Goal: Information Seeking & Learning: Learn about a topic

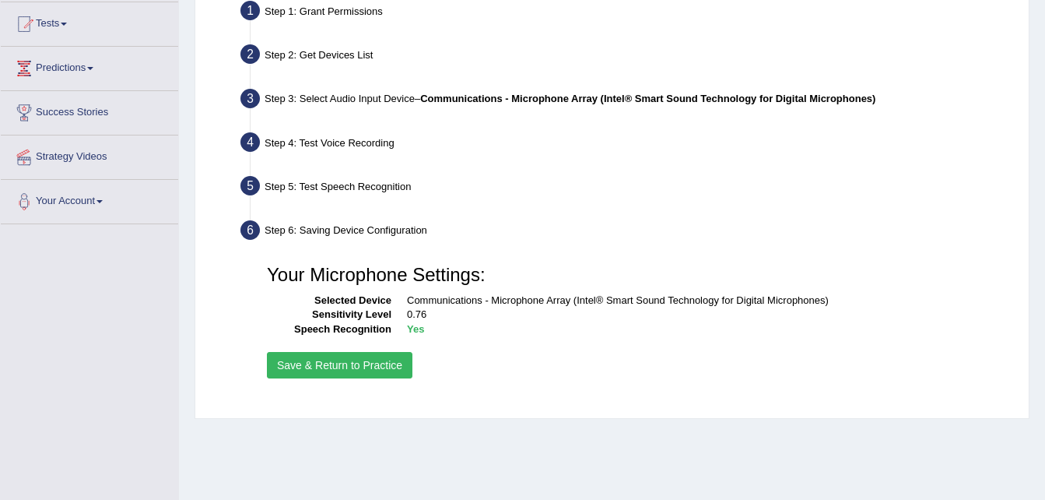
scroll to position [162, 0]
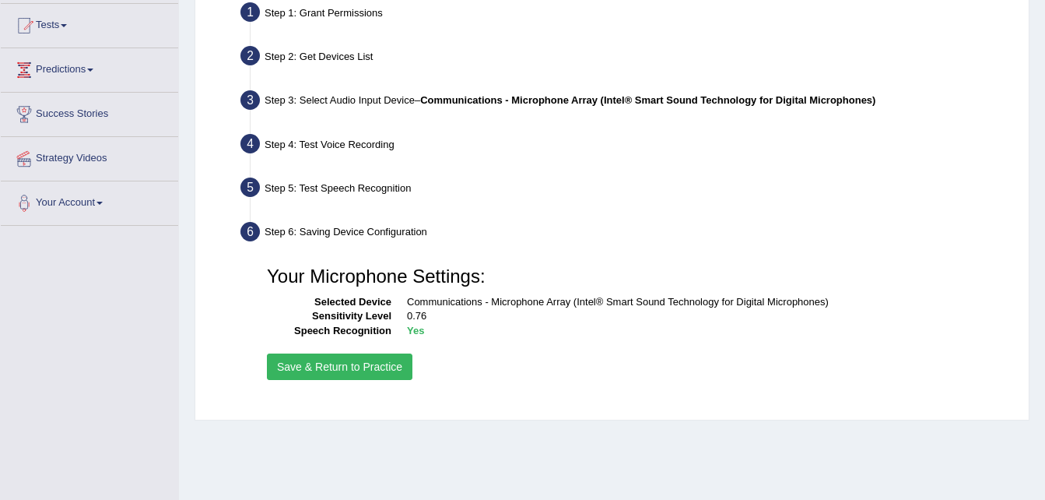
click at [317, 367] on button "Save & Return to Practice" at bounding box center [340, 366] width 146 height 26
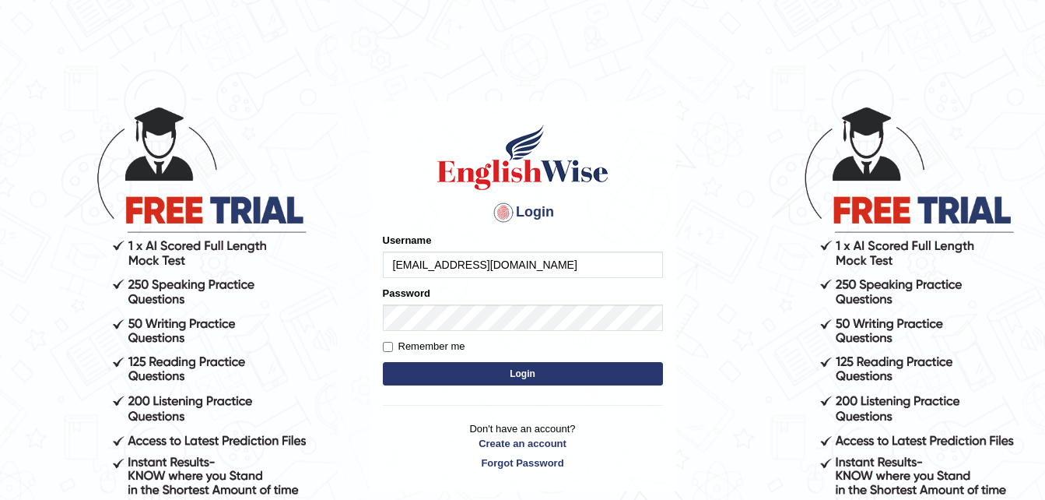
type input "eva_tob_5@hotmail.com"
click at [384, 348] on input "Remember me" at bounding box center [388, 347] width 10 height 10
checkbox input "true"
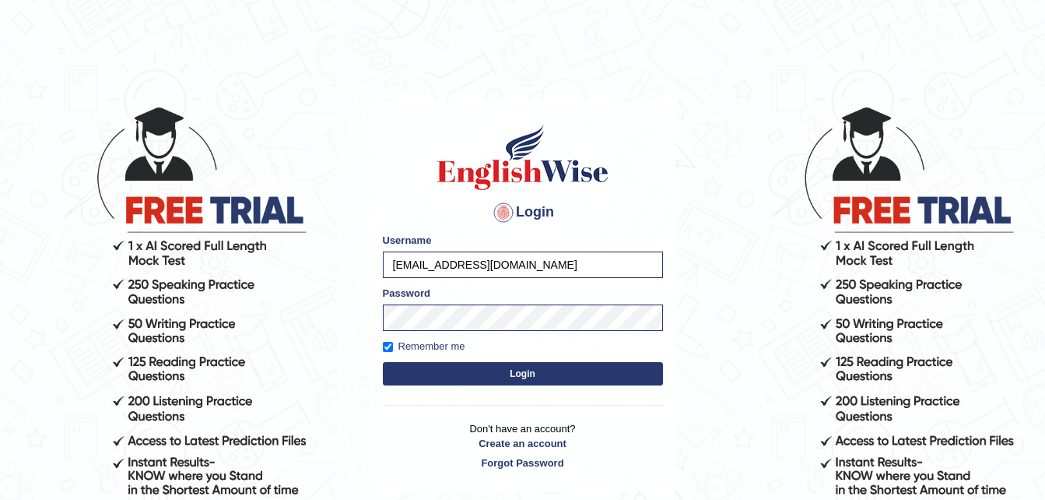
click at [462, 368] on button "Login" at bounding box center [523, 373] width 280 height 23
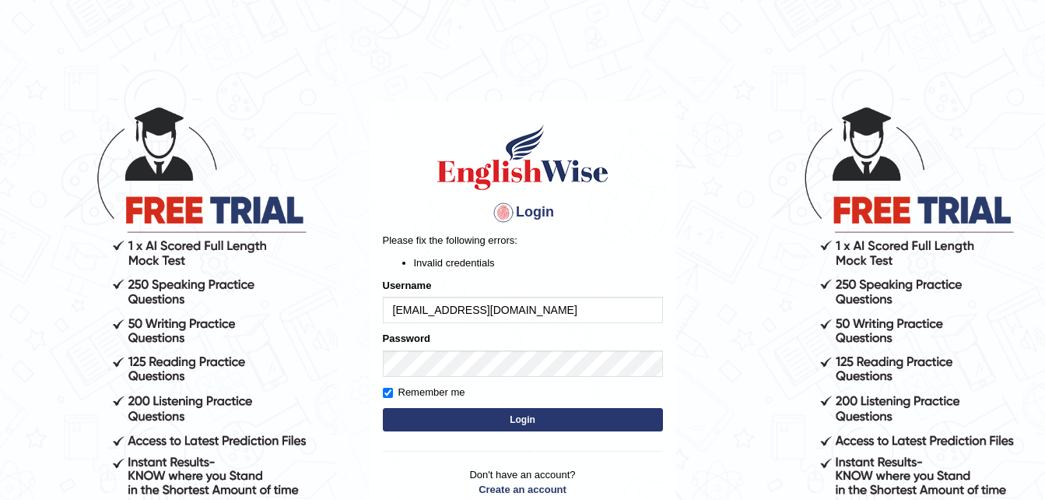
scroll to position [78, 0]
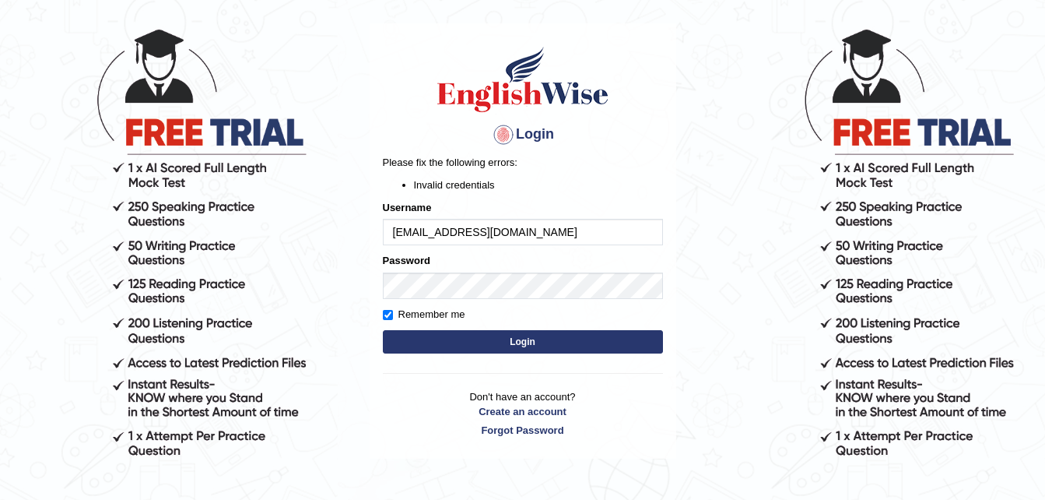
click at [561, 342] on button "Login" at bounding box center [523, 341] width 280 height 23
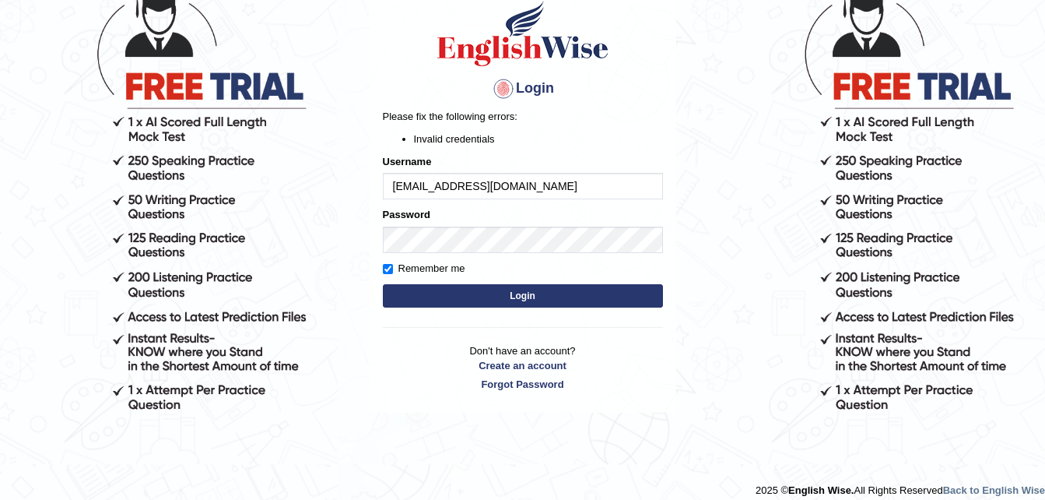
scroll to position [136, 0]
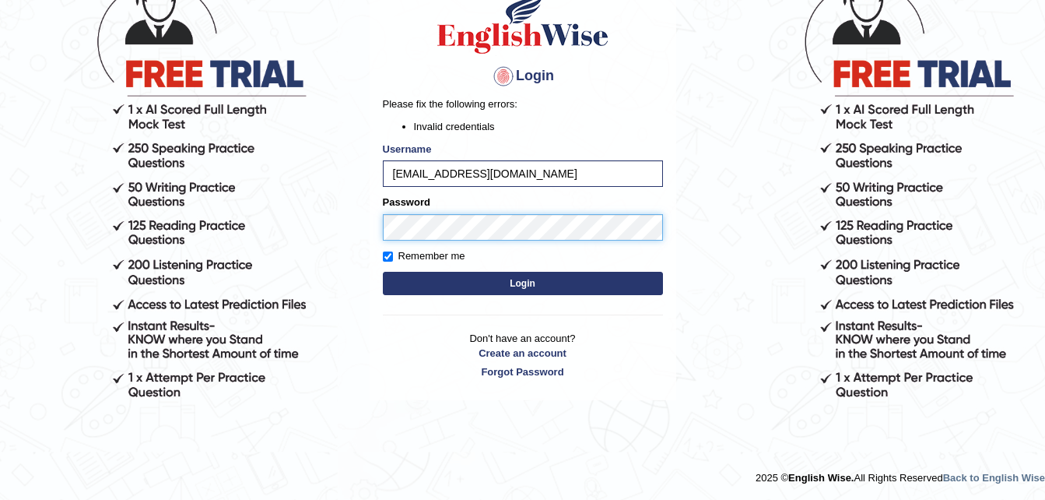
click at [240, 213] on body "Login Please fix the following errors: Invalid credentials Username eva_tob_5@h…" at bounding box center [522, 166] width 1045 height 500
click at [600, 278] on button "Login" at bounding box center [523, 283] width 280 height 23
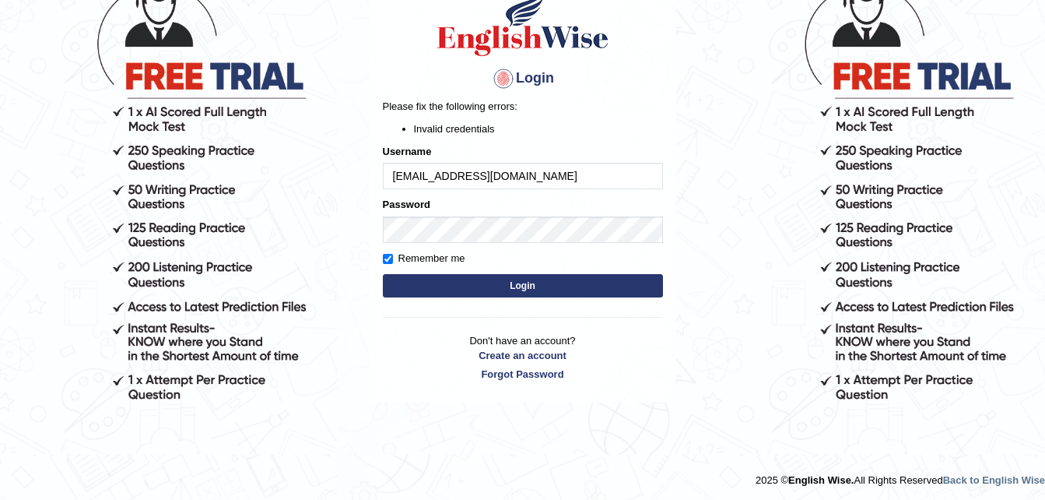
scroll to position [136, 0]
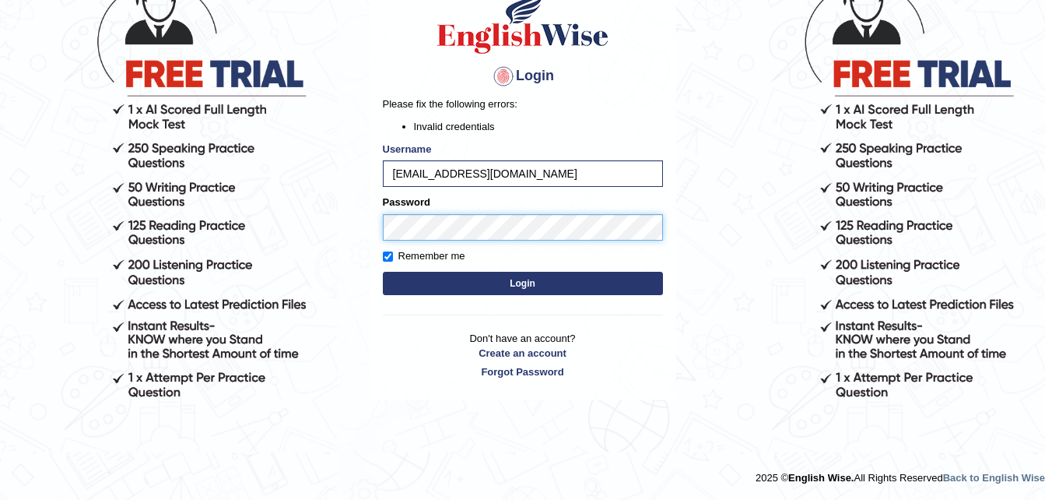
click at [240, 216] on body "Login Please fix the following errors: Invalid credentials Username [EMAIL_ADDR…" at bounding box center [522, 166] width 1045 height 500
click at [538, 279] on button "Login" at bounding box center [523, 283] width 280 height 23
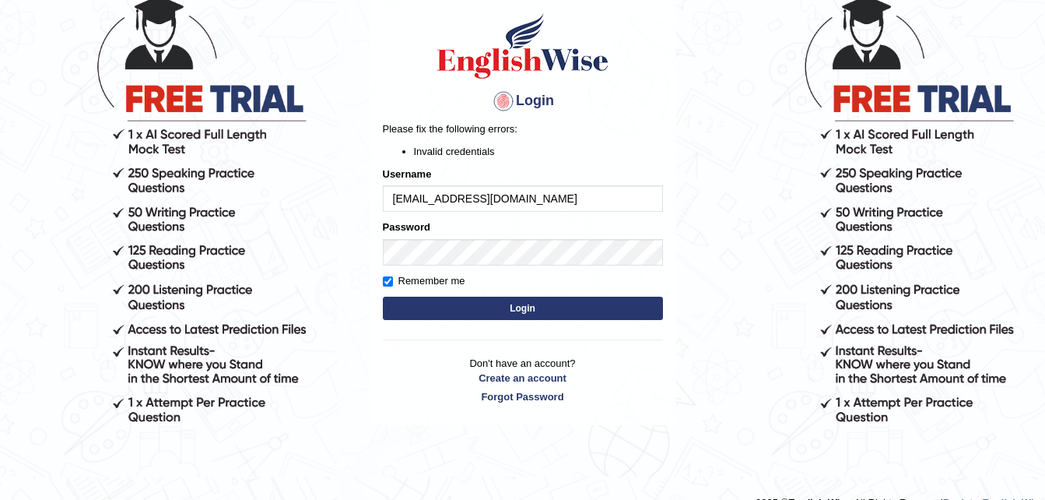
scroll to position [136, 0]
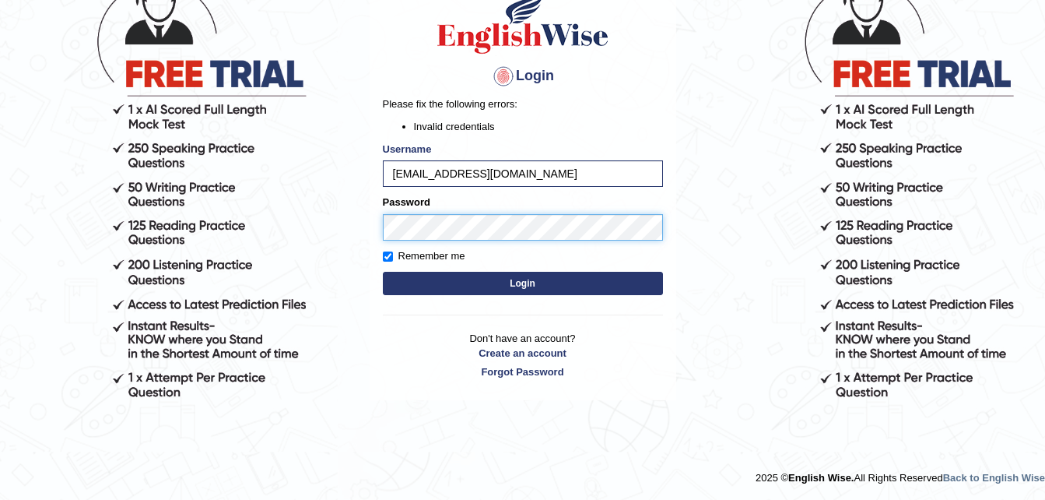
click at [383, 272] on button "Login" at bounding box center [523, 283] width 280 height 23
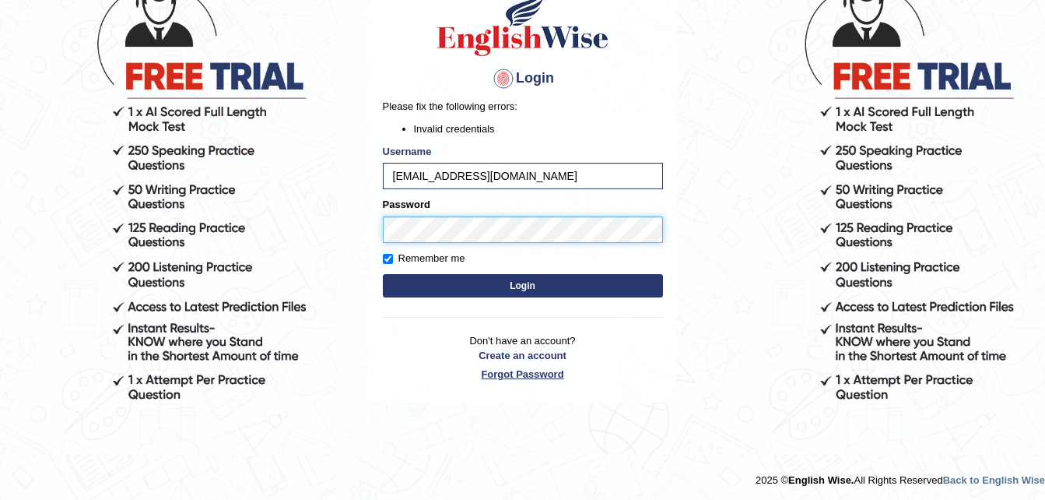
scroll to position [136, 0]
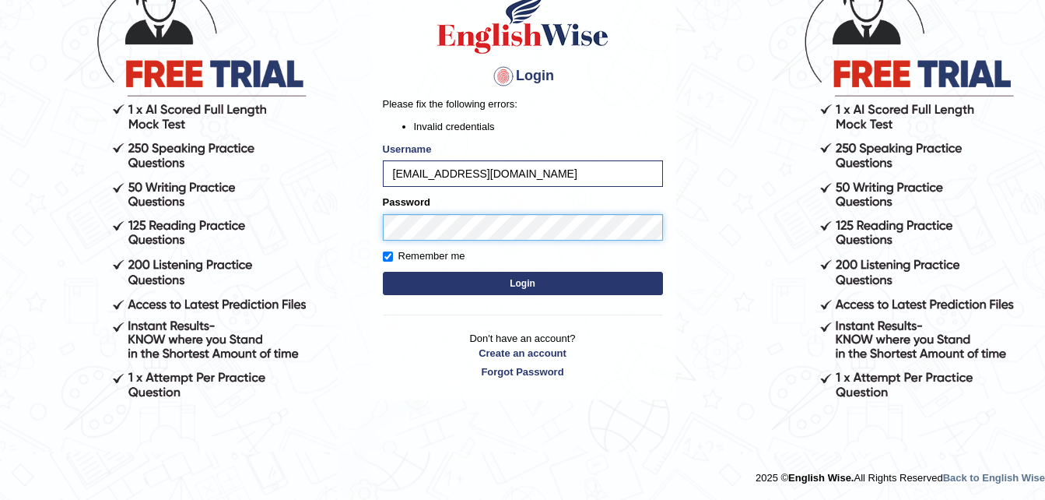
click at [135, 174] on body "Login Please fix the following errors: Invalid credentials Username eva_tob_5@h…" at bounding box center [522, 166] width 1045 height 500
click at [540, 368] on link "Forgot Password" at bounding box center [523, 371] width 280 height 15
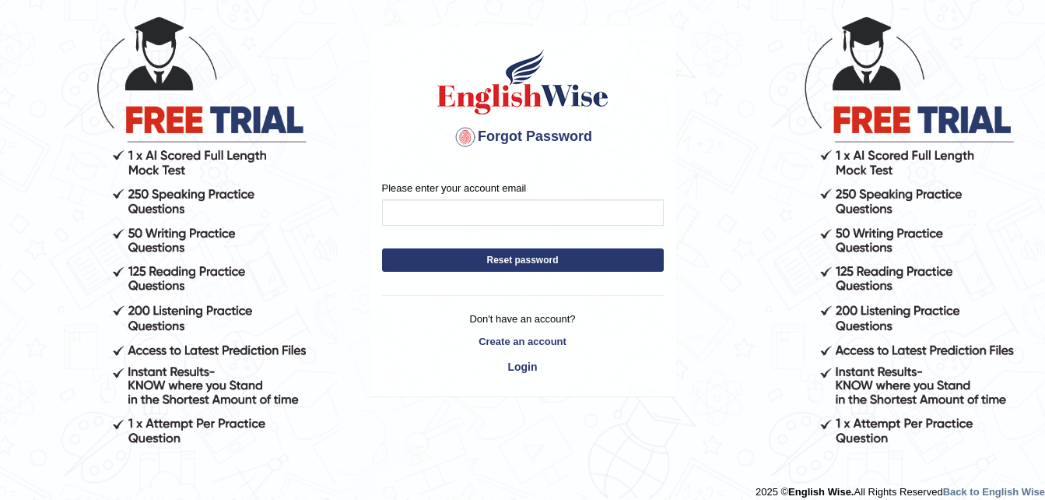
scroll to position [104, 0]
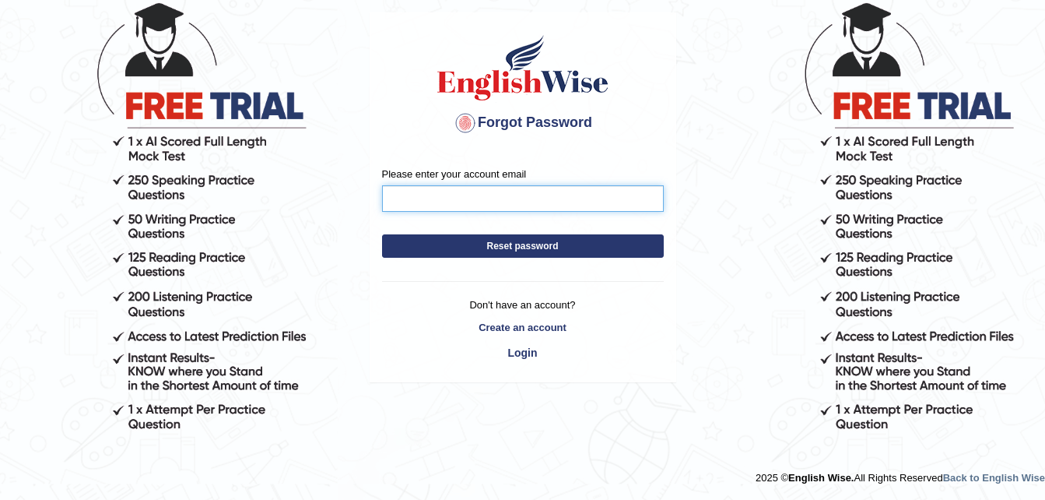
click at [487, 194] on input "Please enter your account email" at bounding box center [523, 198] width 282 height 26
type input "[EMAIL_ADDRESS][DOMAIN_NAME]"
click at [507, 237] on button "Reset password" at bounding box center [523, 245] width 282 height 23
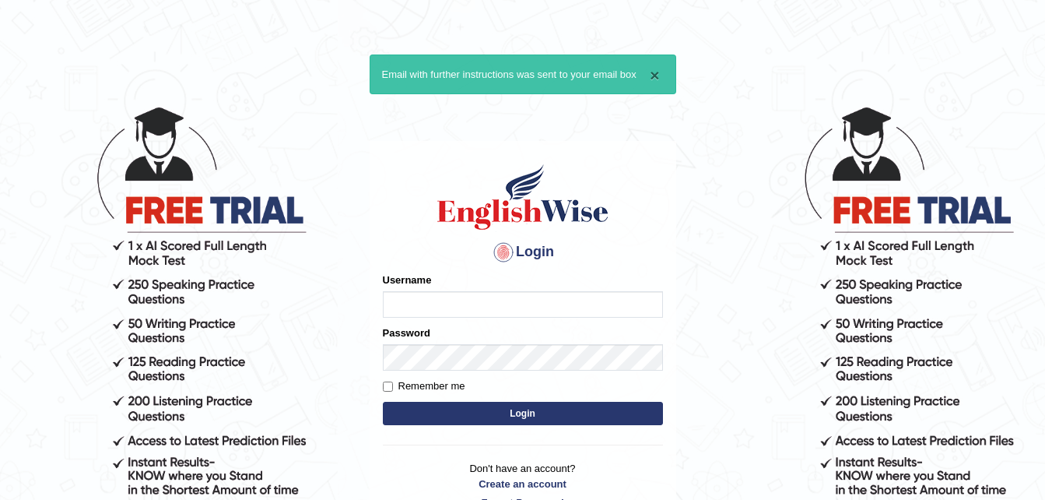
click at [659, 68] on button "×" at bounding box center [654, 75] width 9 height 16
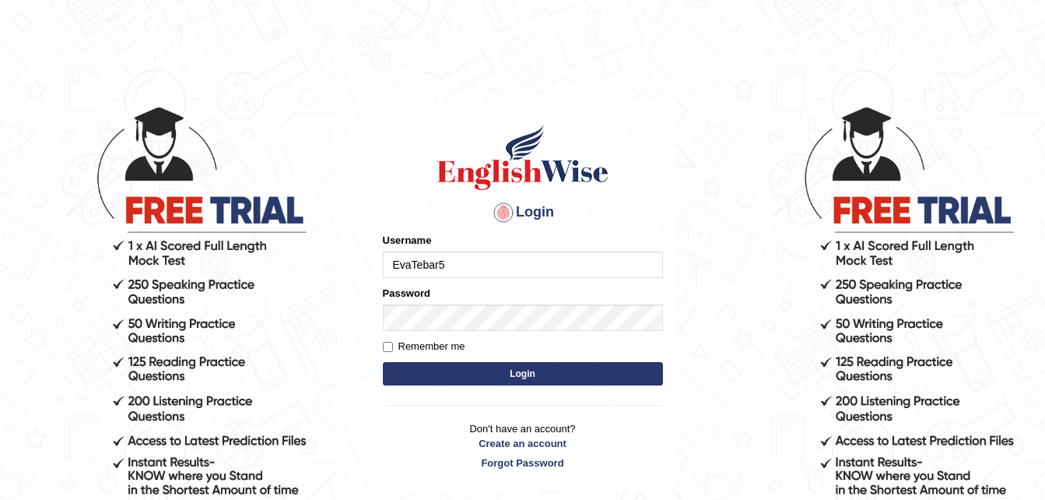
type input "EvaTebar5"
click at [389, 342] on label "Remember me" at bounding box center [424, 346] width 82 height 16
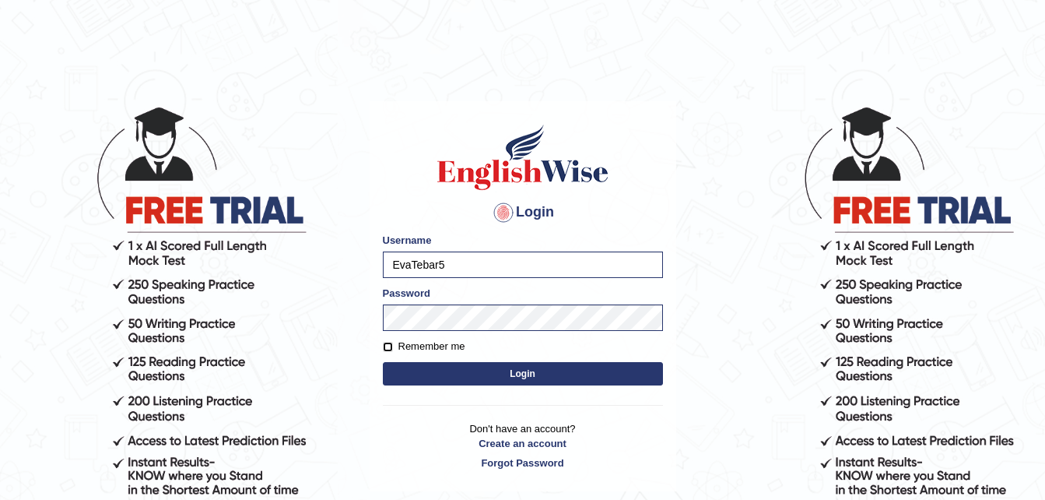
click at [385, 346] on input "Remember me" at bounding box center [388, 347] width 10 height 10
checkbox input "true"
click at [454, 380] on button "Login" at bounding box center [523, 373] width 280 height 23
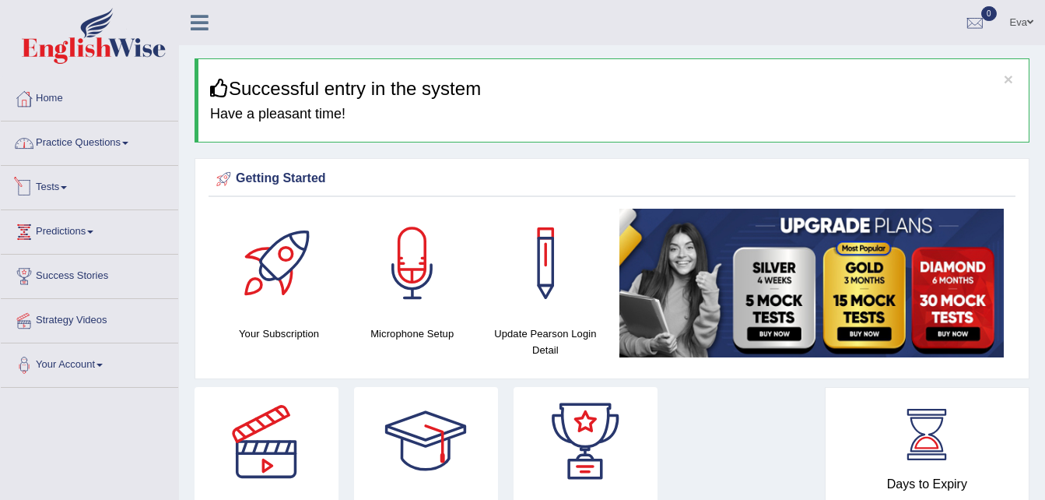
click at [124, 148] on link "Practice Questions" at bounding box center [89, 140] width 177 height 39
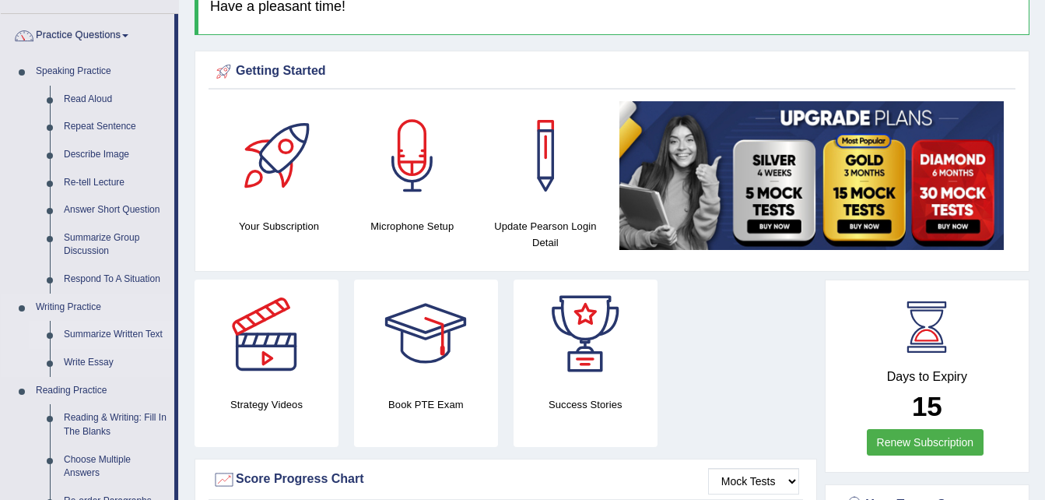
scroll to position [78, 0]
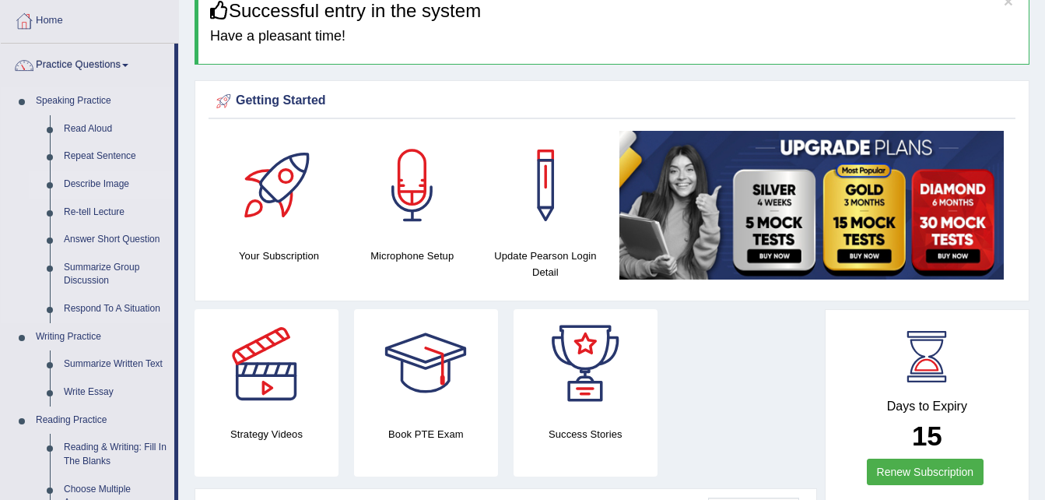
click at [93, 177] on link "Describe Image" at bounding box center [116, 184] width 118 height 28
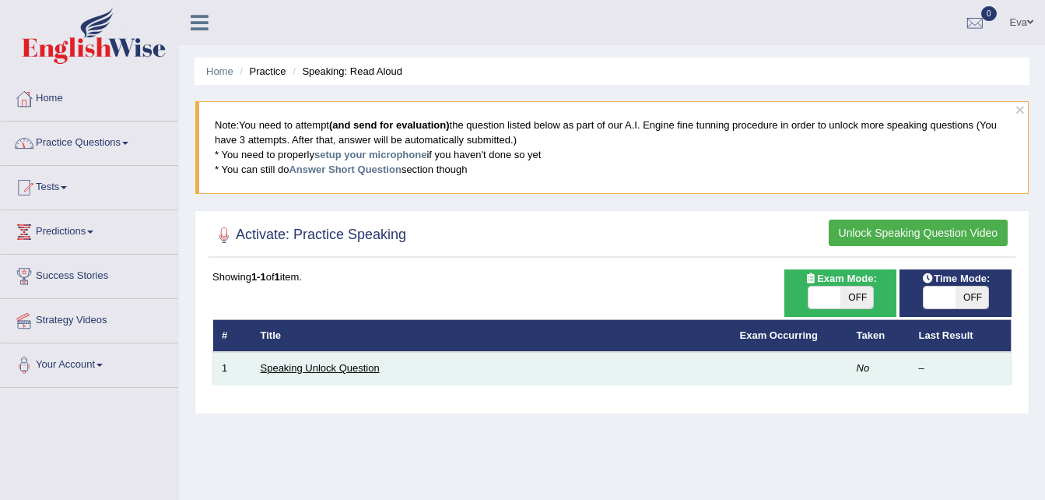
click at [324, 366] on link "Speaking Unlock Question" at bounding box center [320, 368] width 119 height 12
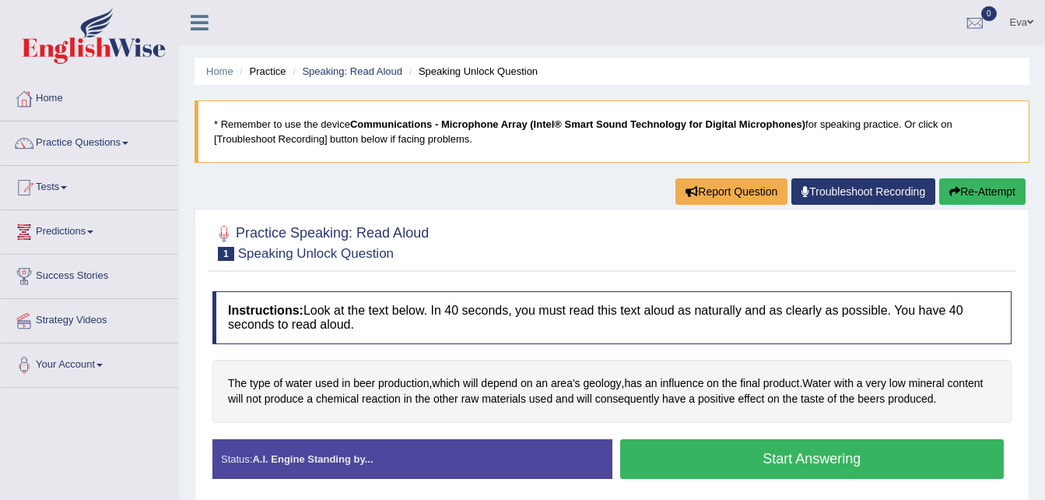
click at [67, 186] on span at bounding box center [64, 187] width 6 height 3
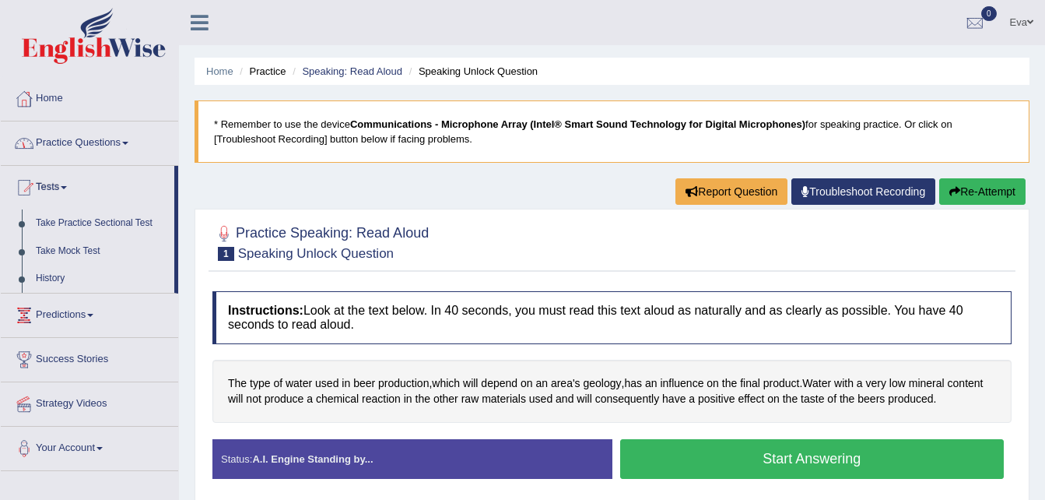
click at [129, 141] on link "Practice Questions" at bounding box center [89, 140] width 177 height 39
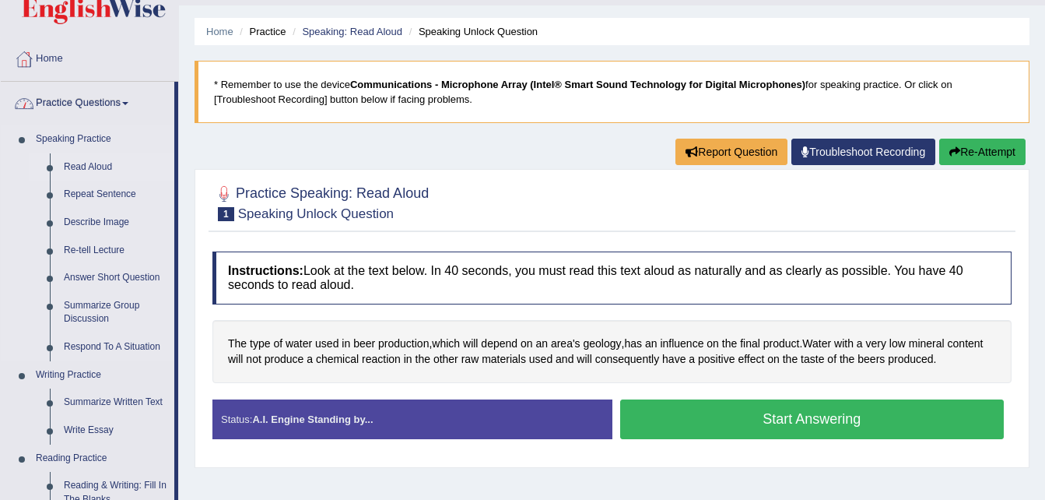
scroll to position [78, 0]
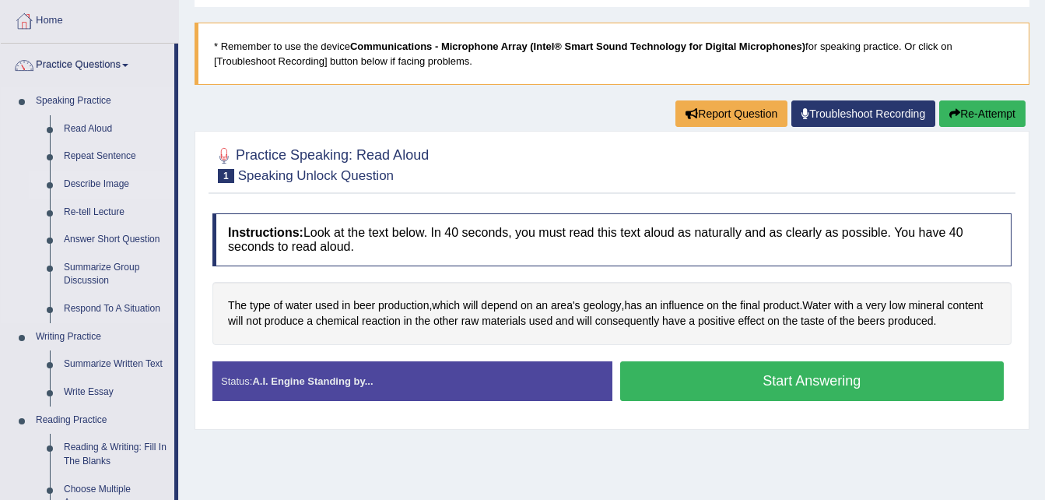
click at [104, 188] on link "Describe Image" at bounding box center [116, 184] width 118 height 28
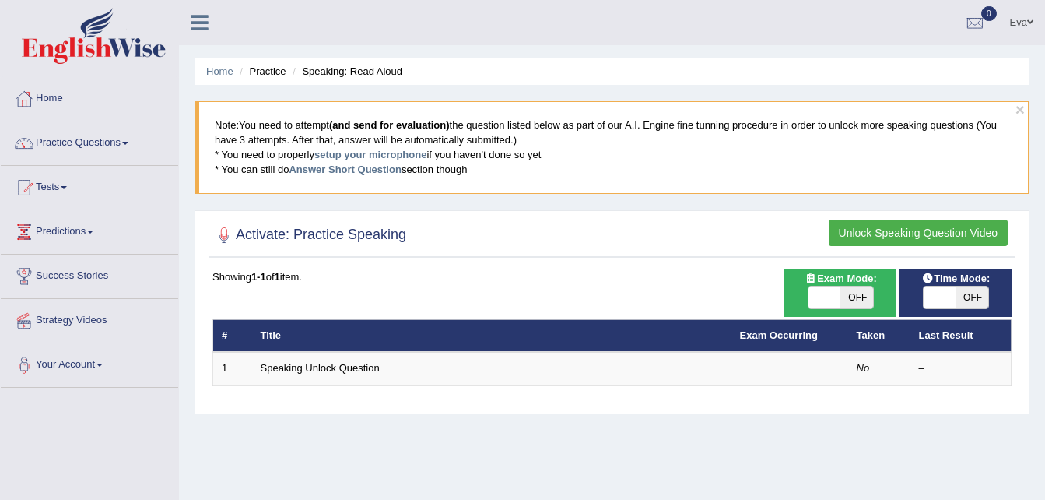
click at [963, 296] on span "OFF" at bounding box center [972, 297] width 33 height 22
checkbox input "true"
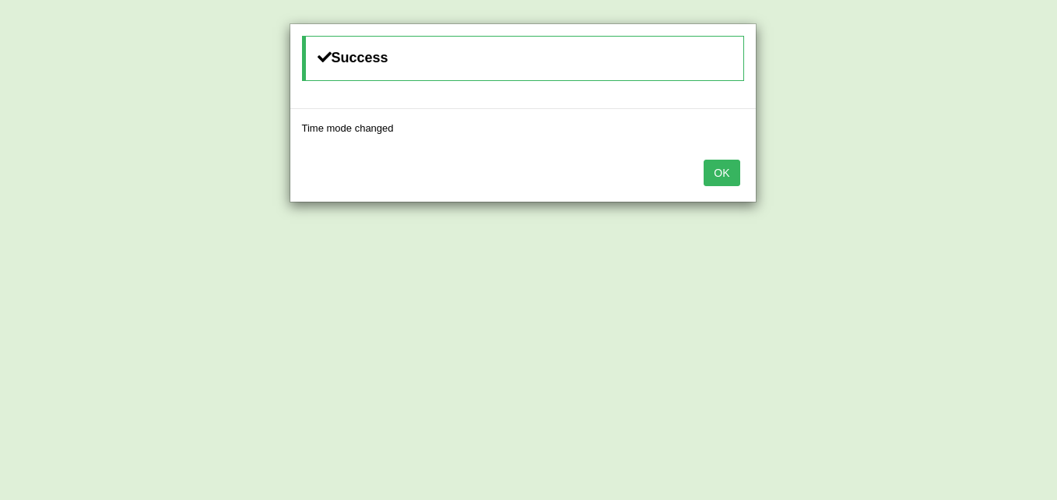
click at [703, 163] on div "OK" at bounding box center [522, 174] width 465 height 54
click at [717, 172] on button "OK" at bounding box center [721, 173] width 36 height 26
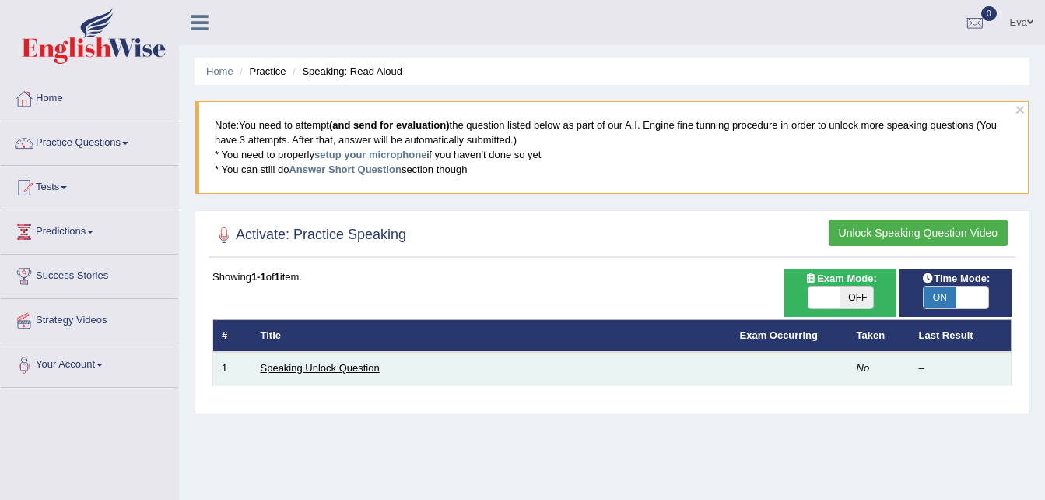
click at [318, 365] on link "Speaking Unlock Question" at bounding box center [320, 368] width 119 height 12
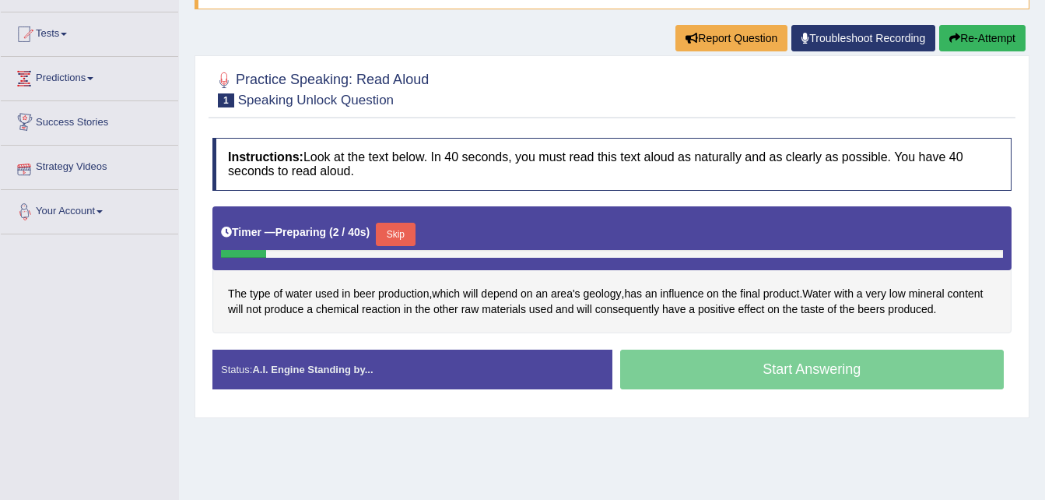
scroll to position [156, 0]
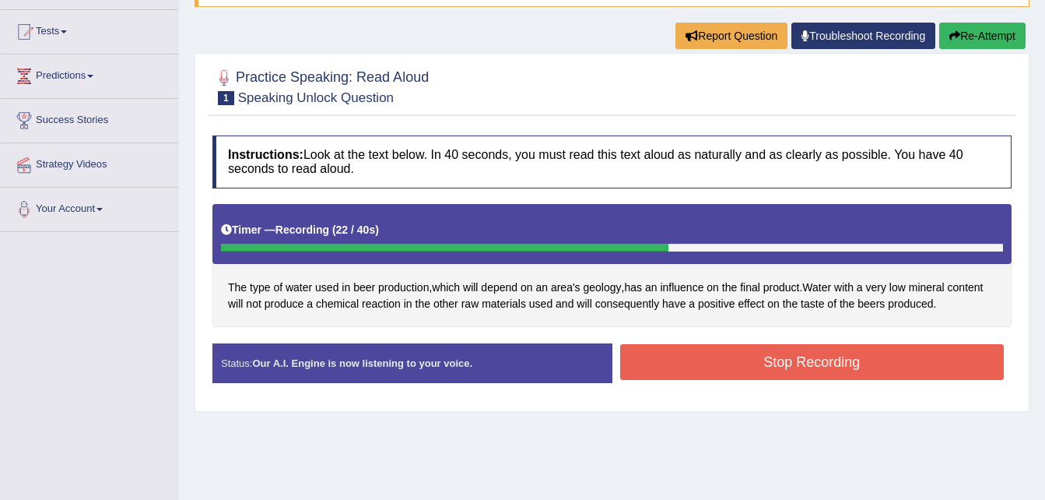
click at [794, 366] on button "Stop Recording" at bounding box center [812, 362] width 384 height 36
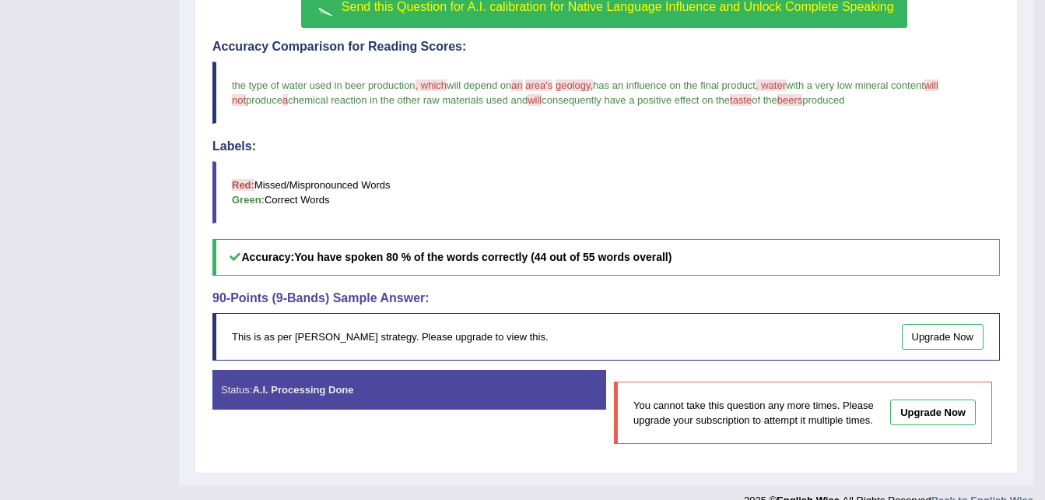
scroll to position [535, 0]
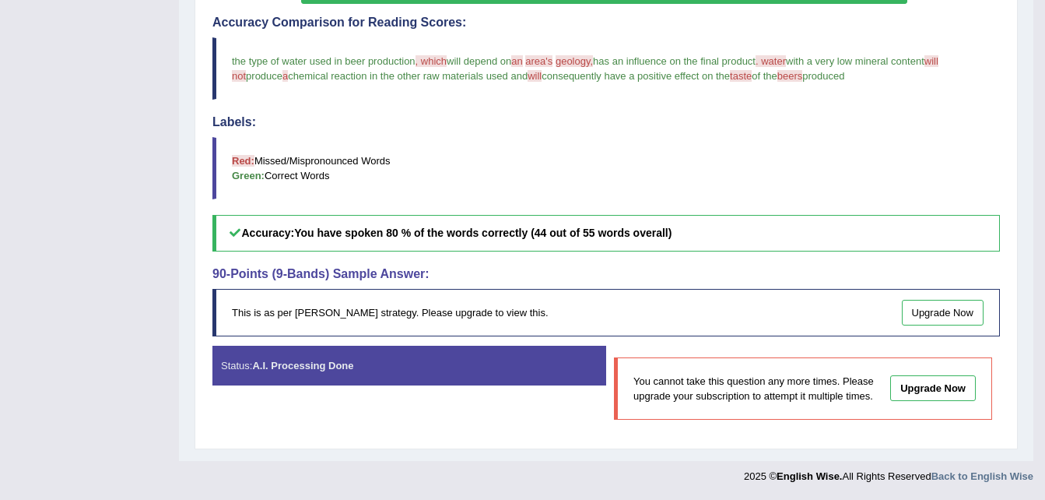
click at [932, 311] on link "Upgrade Now" at bounding box center [943, 313] width 82 height 26
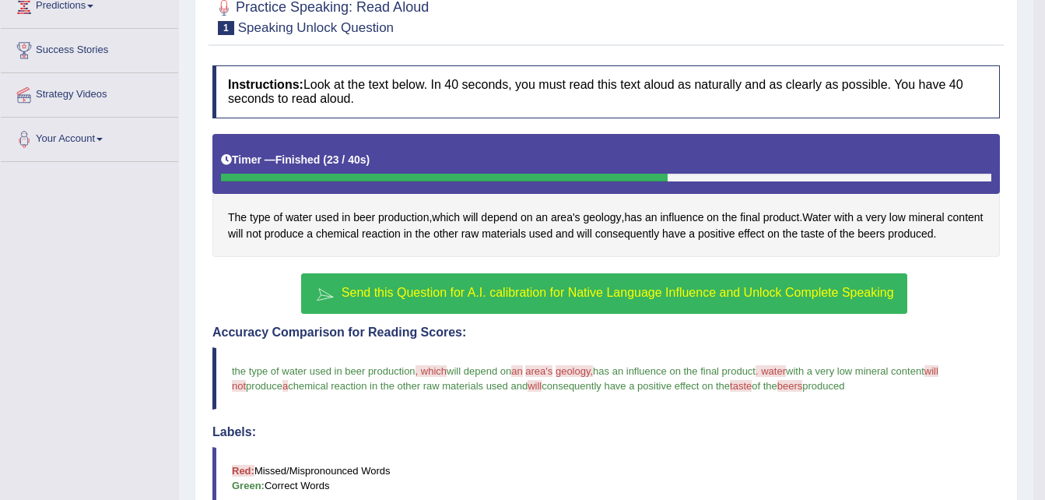
scroll to position [224, 0]
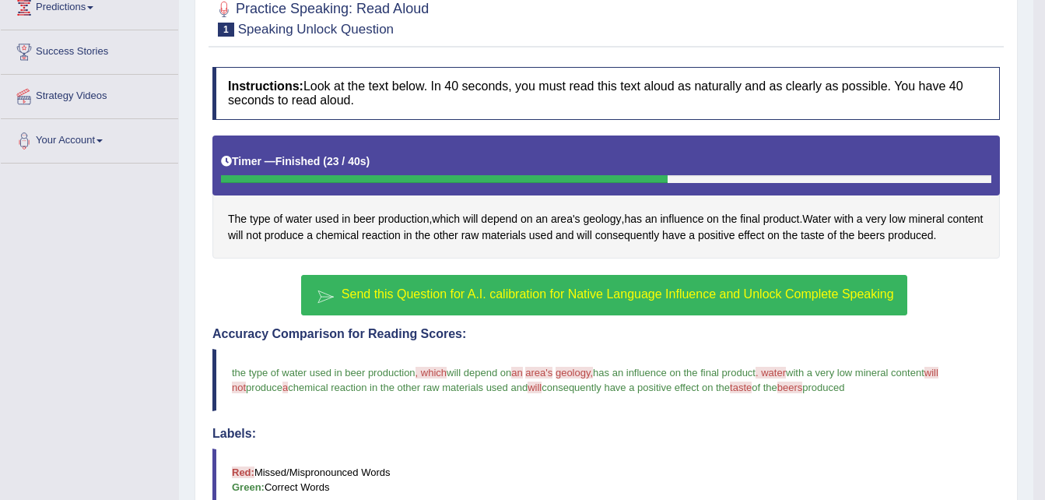
click at [521, 288] on span "Send this Question for A.I. calibration for Native Language Influence and Unloc…" at bounding box center [618, 293] width 552 height 13
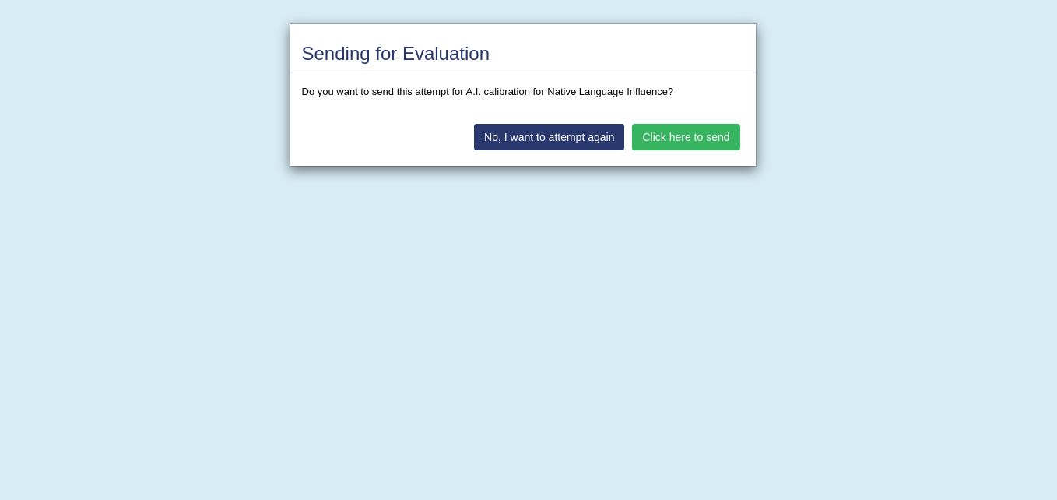
click at [695, 132] on button "Click here to send" at bounding box center [685, 137] width 107 height 26
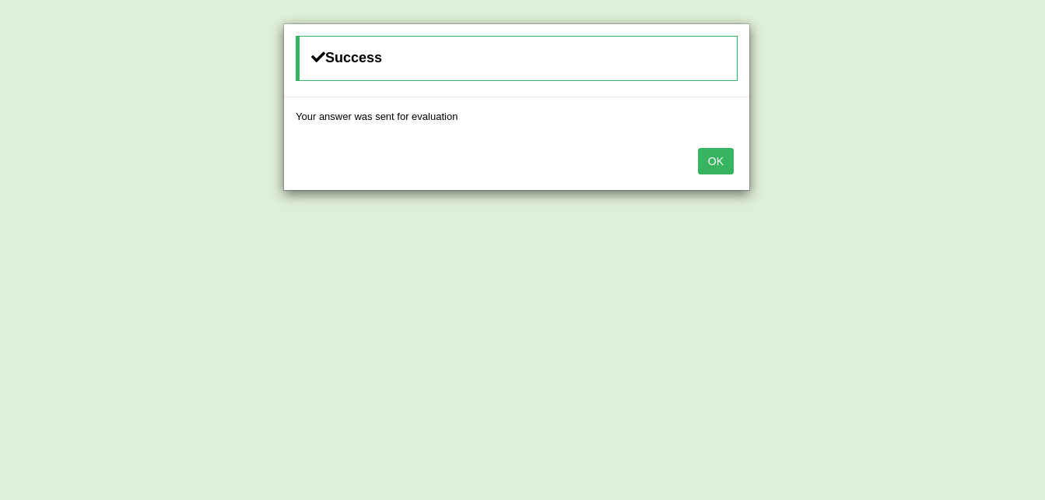
click at [712, 154] on button "OK" at bounding box center [716, 161] width 36 height 26
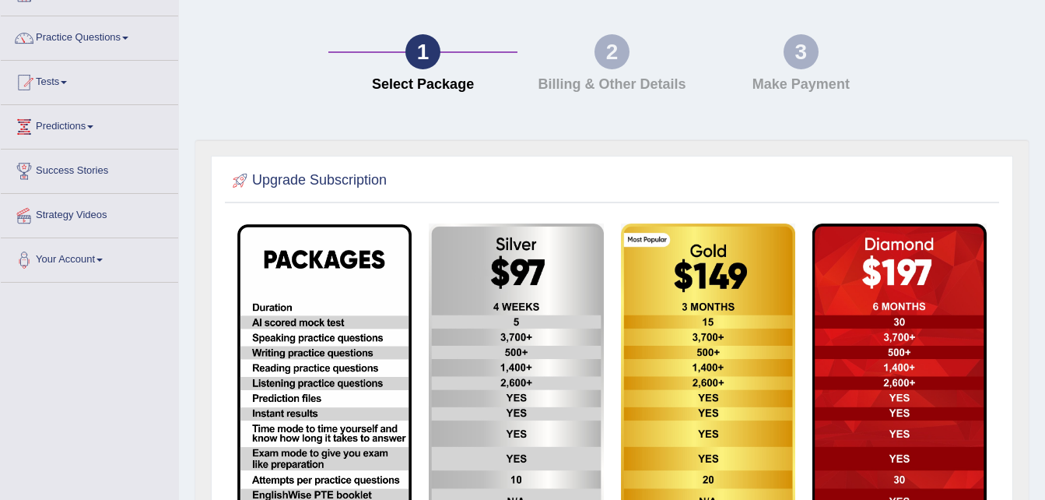
scroll to position [233, 0]
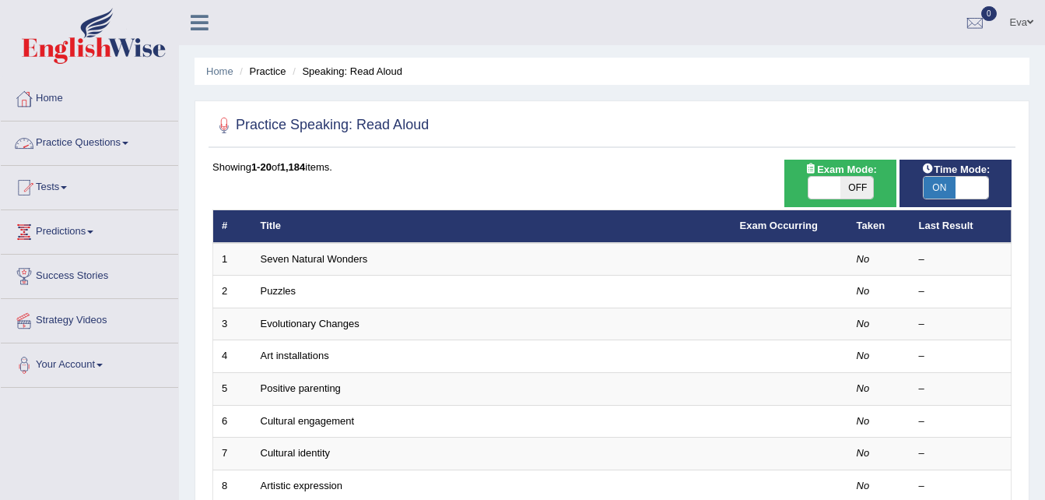
click at [128, 146] on link "Practice Questions" at bounding box center [89, 140] width 177 height 39
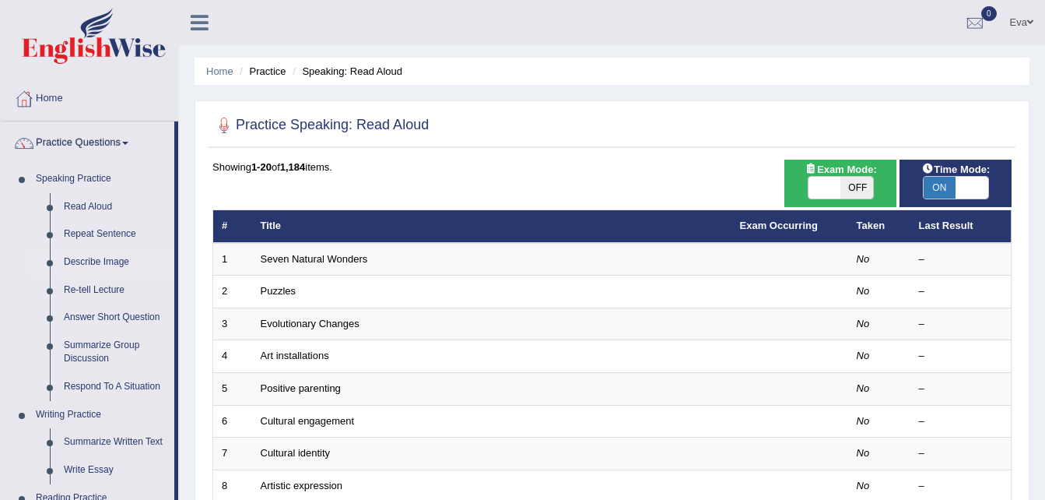
click at [89, 261] on link "Describe Image" at bounding box center [116, 262] width 118 height 28
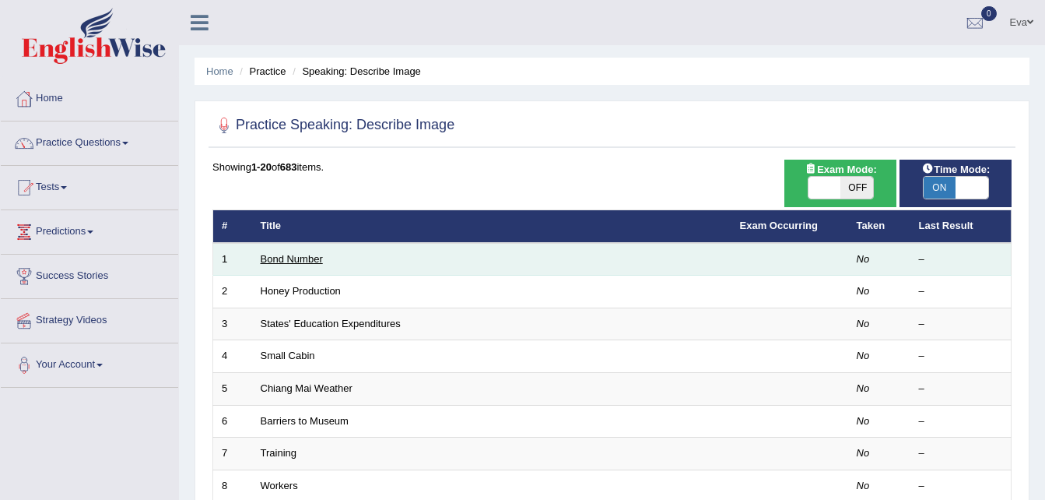
click at [279, 256] on link "Bond Number" at bounding box center [292, 259] width 62 height 12
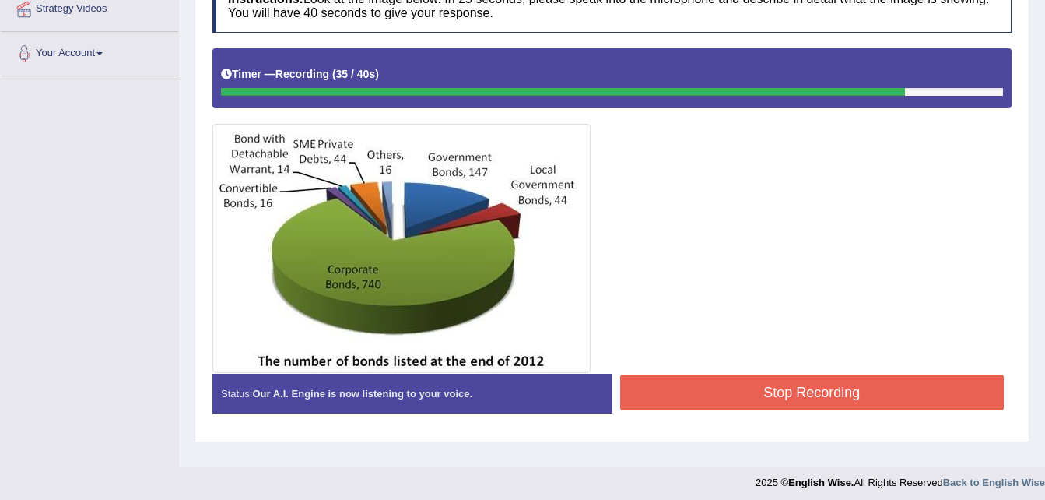
scroll to position [317, 0]
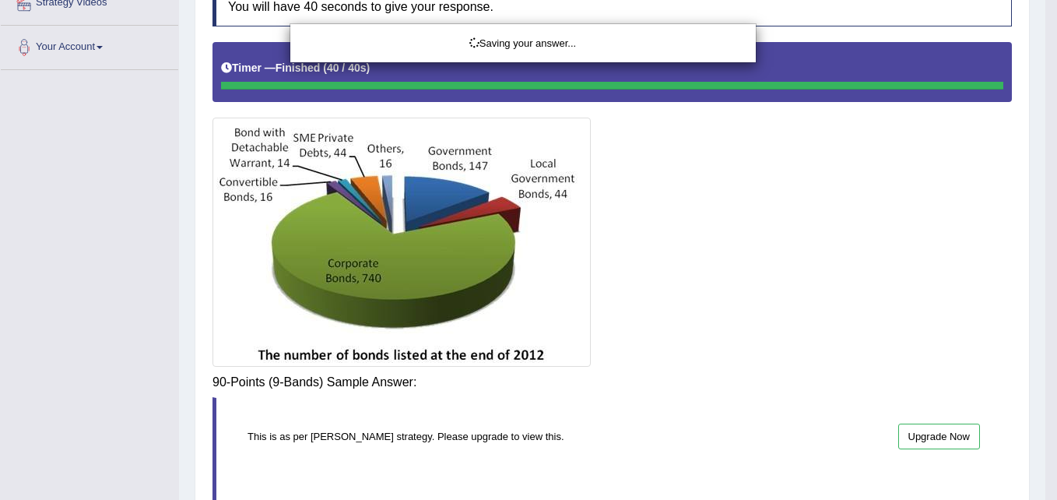
click at [837, 361] on div "Saving your answer..." at bounding box center [528, 250] width 1057 height 500
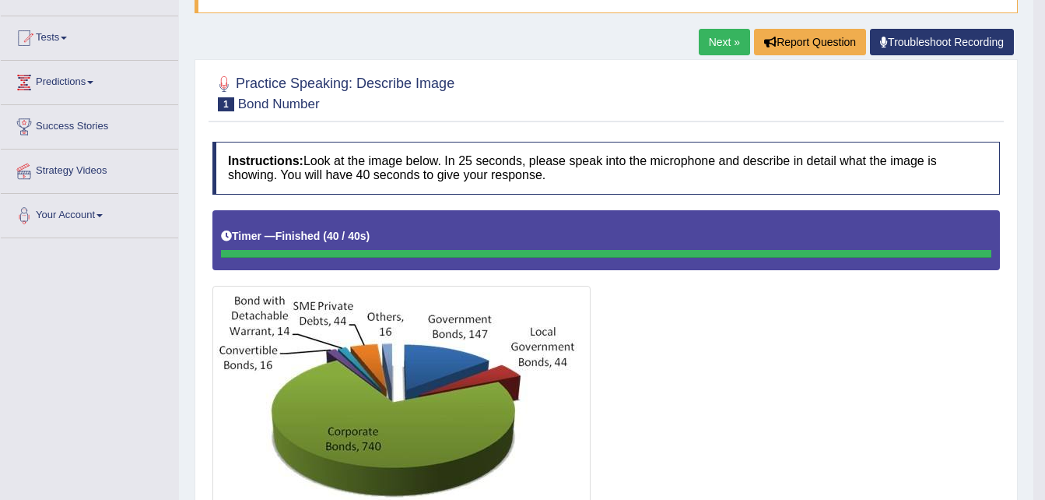
scroll to position [156, 0]
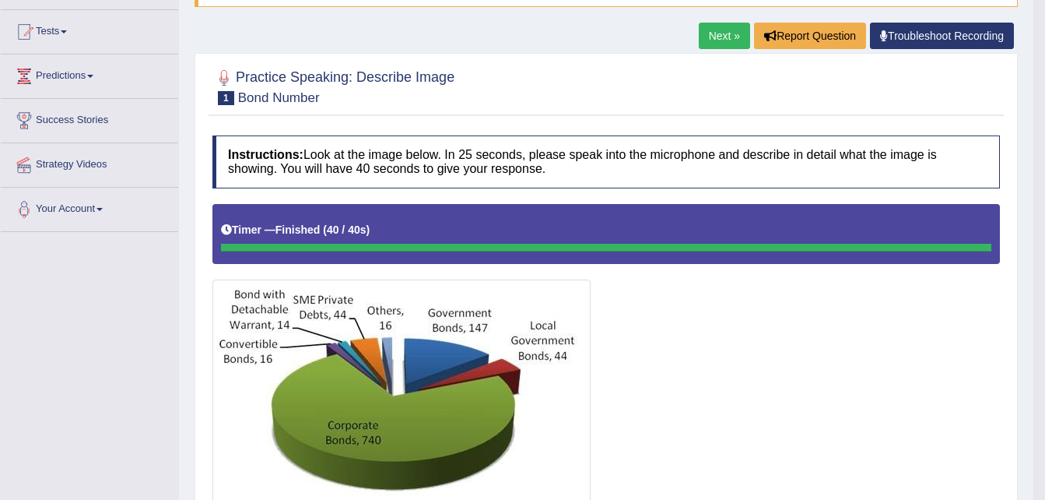
click at [710, 29] on link "Next »" at bounding box center [724, 36] width 51 height 26
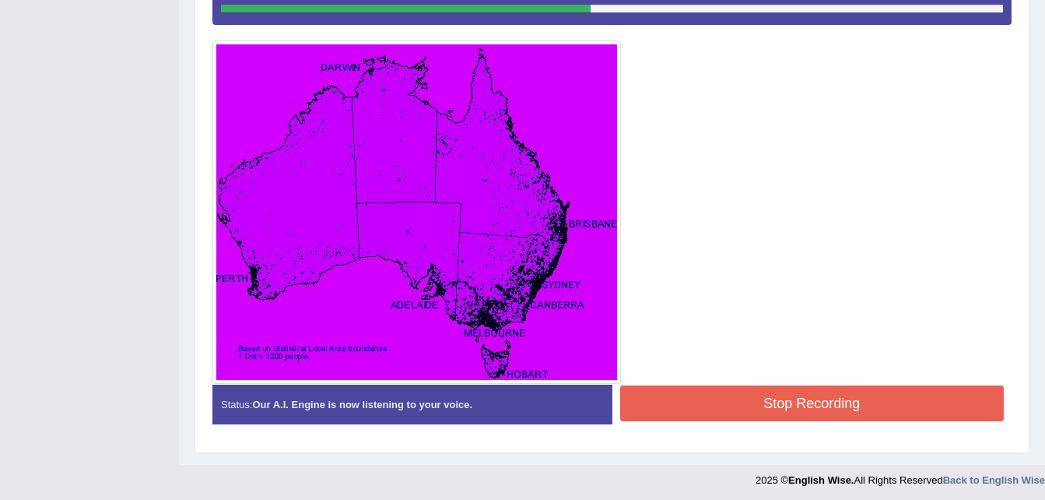
scroll to position [398, 0]
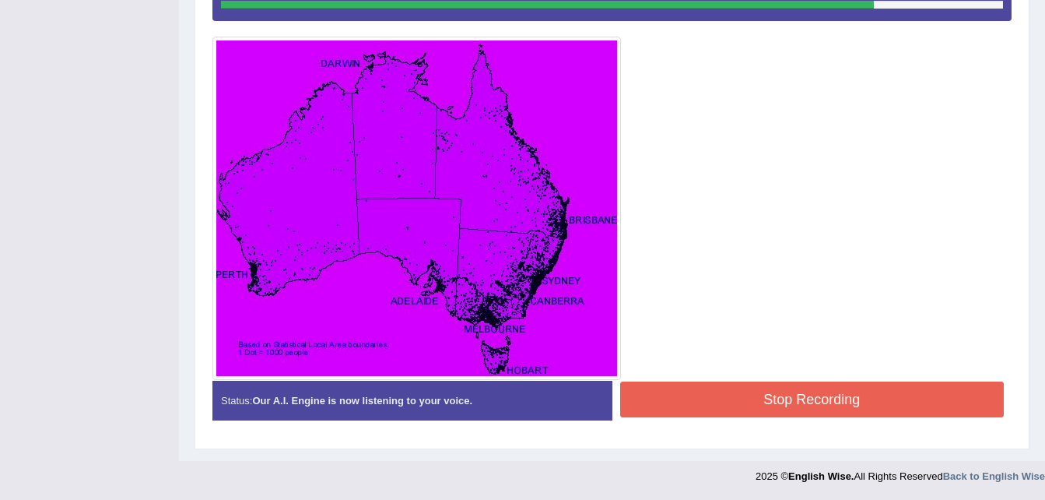
click at [799, 387] on button "Stop Recording" at bounding box center [812, 399] width 384 height 36
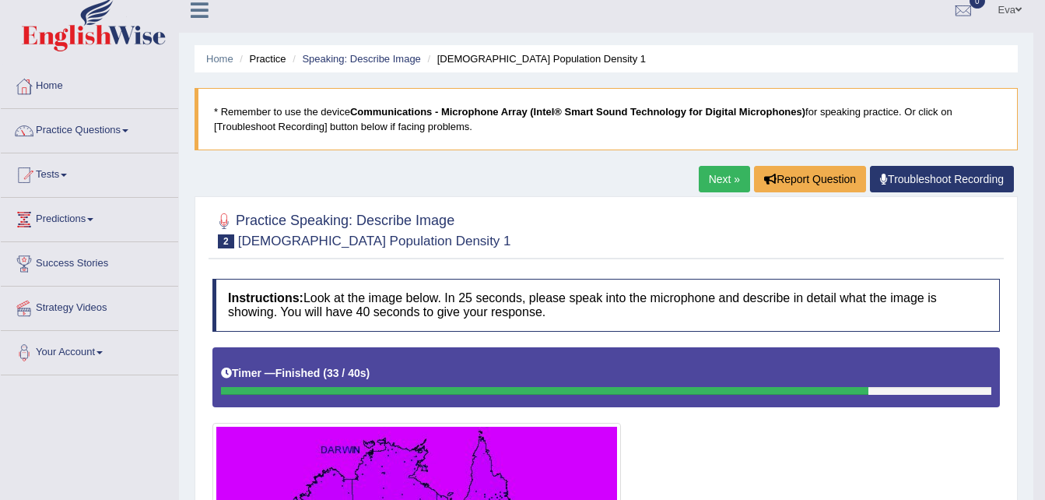
scroll to position [90, 0]
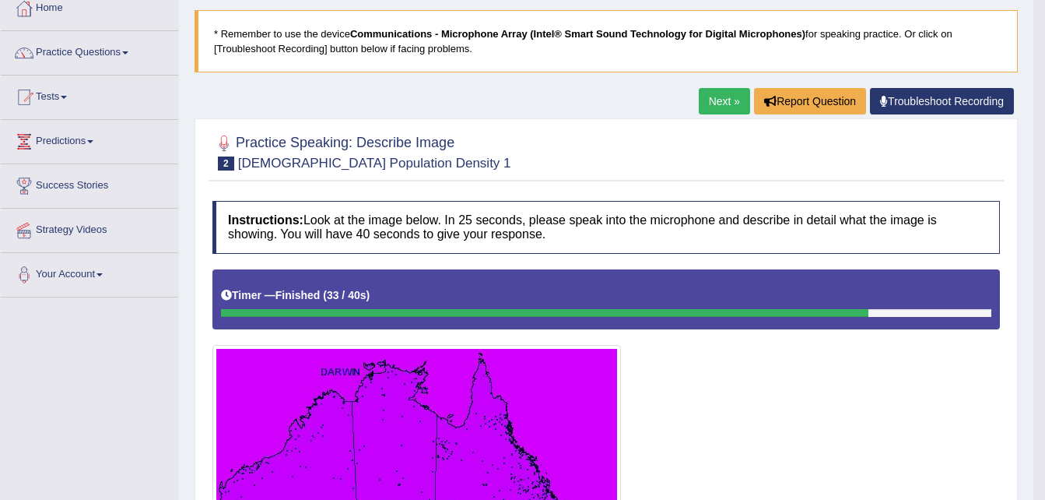
click at [889, 315] on div at bounding box center [606, 313] width 770 height 8
click at [728, 101] on link "Next »" at bounding box center [724, 101] width 51 height 26
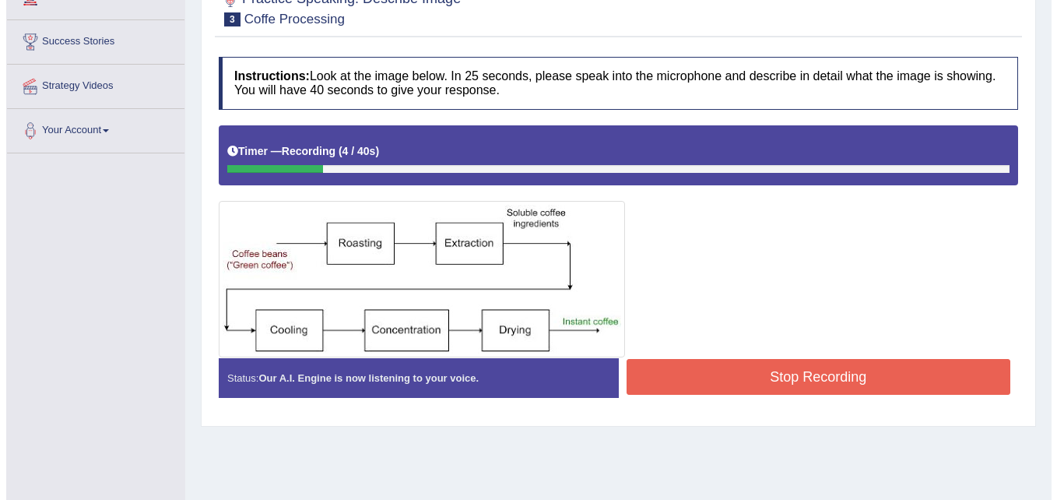
scroll to position [233, 0]
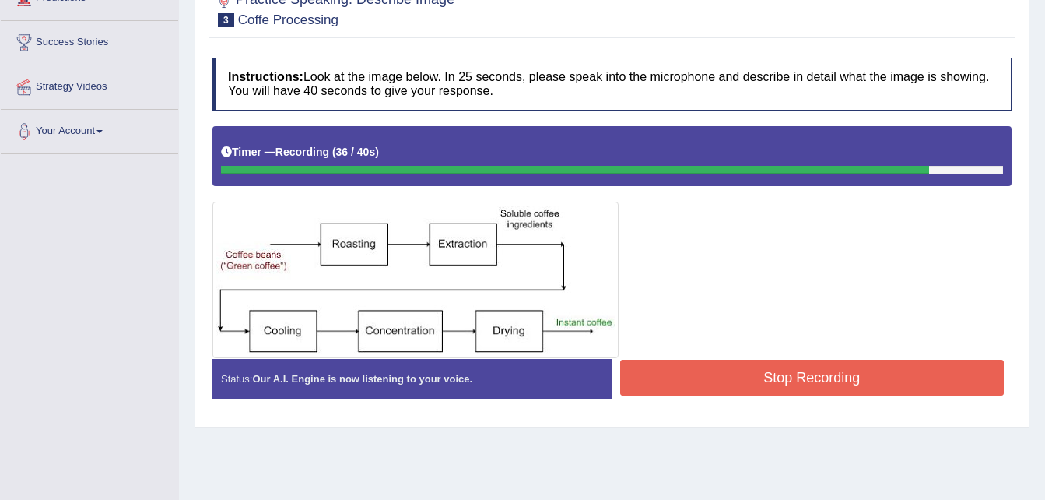
click at [808, 366] on button "Stop Recording" at bounding box center [812, 378] width 384 height 36
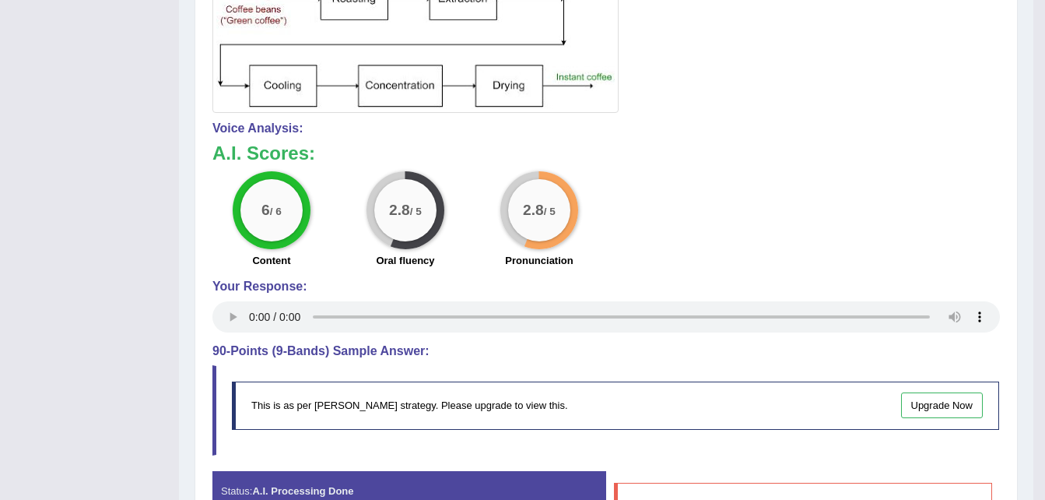
scroll to position [59, 0]
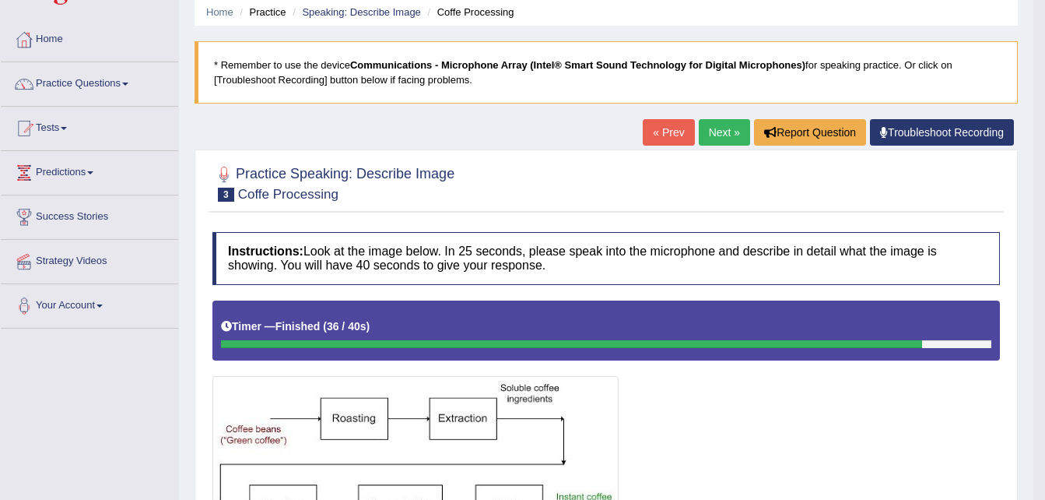
click at [707, 135] on link "Next »" at bounding box center [724, 132] width 51 height 26
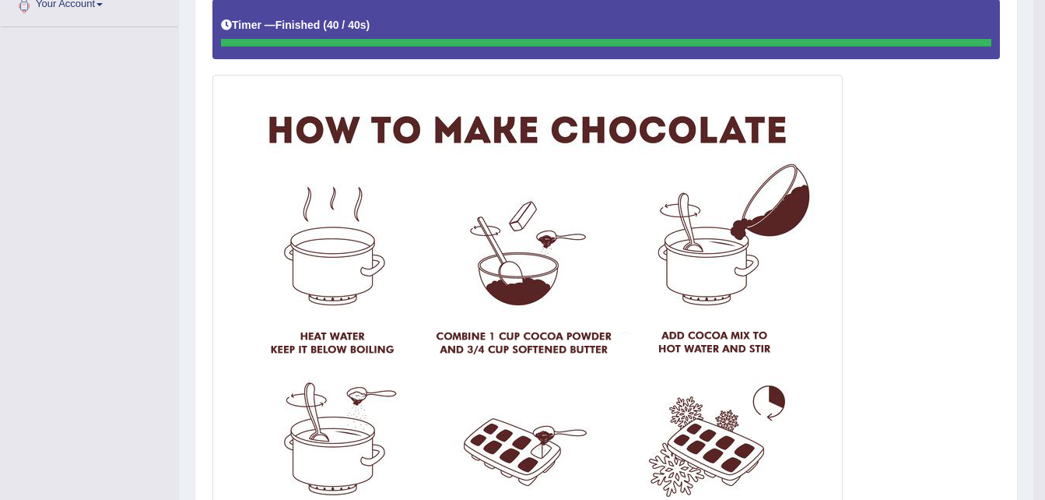
scroll to position [110, 0]
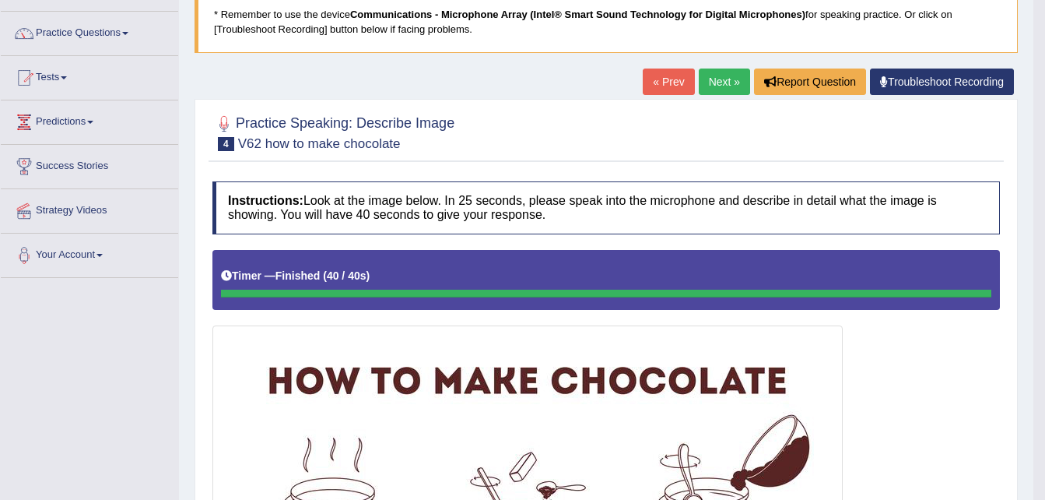
click at [723, 76] on link "Next »" at bounding box center [724, 81] width 51 height 26
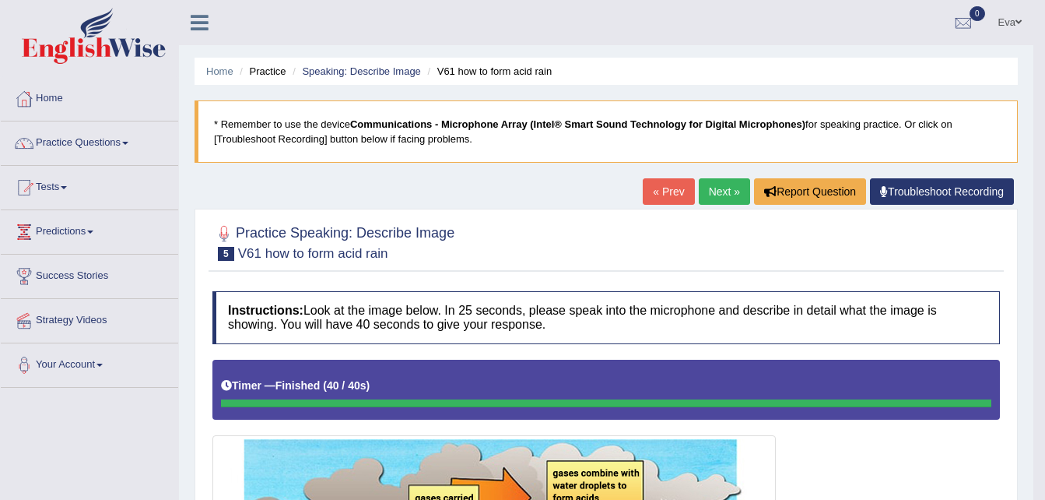
click at [715, 193] on link "Next »" at bounding box center [724, 191] width 51 height 26
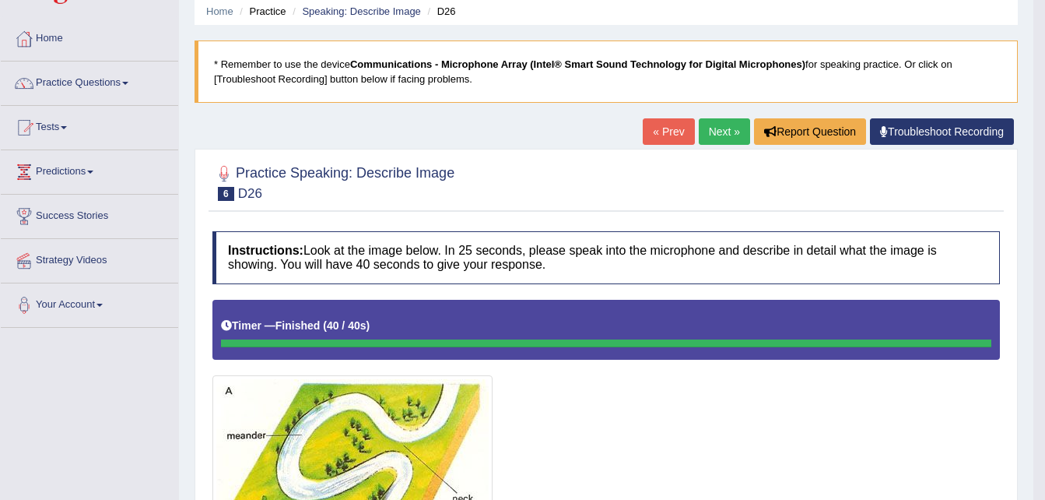
scroll to position [156, 0]
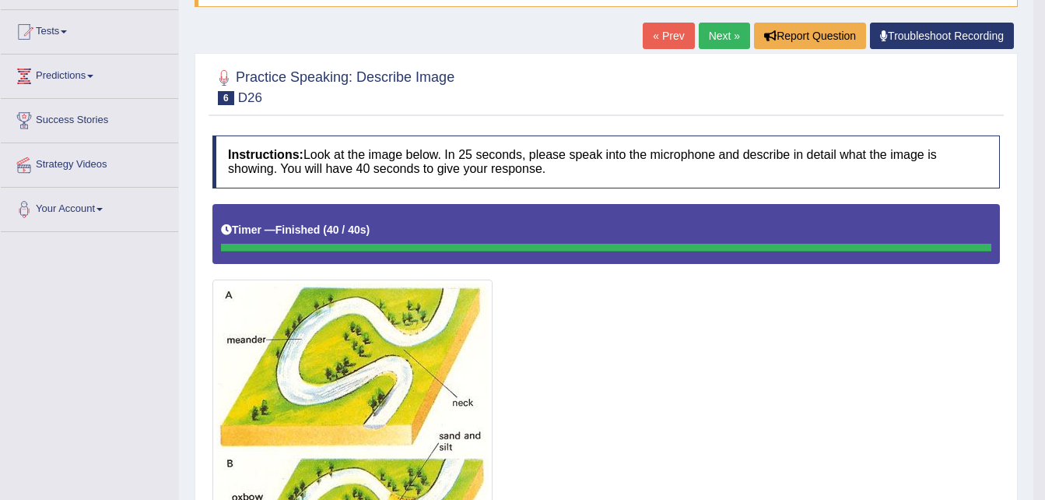
click at [730, 35] on link "Next »" at bounding box center [724, 36] width 51 height 26
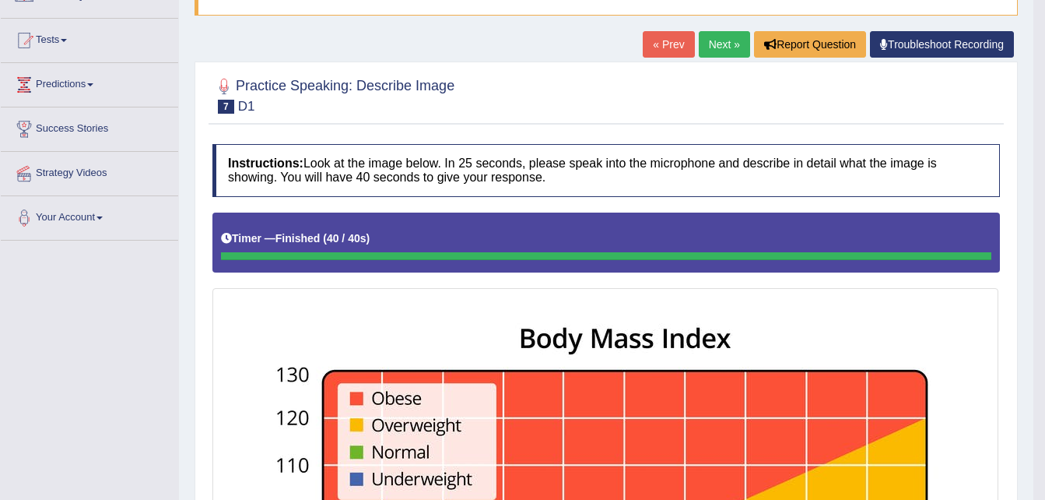
scroll to position [46, 0]
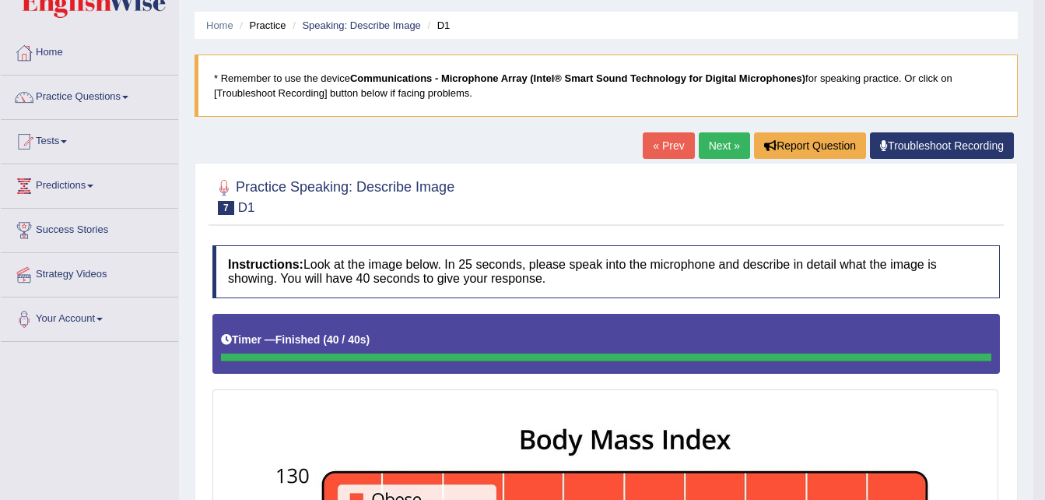
click at [725, 133] on link "Next »" at bounding box center [724, 145] width 51 height 26
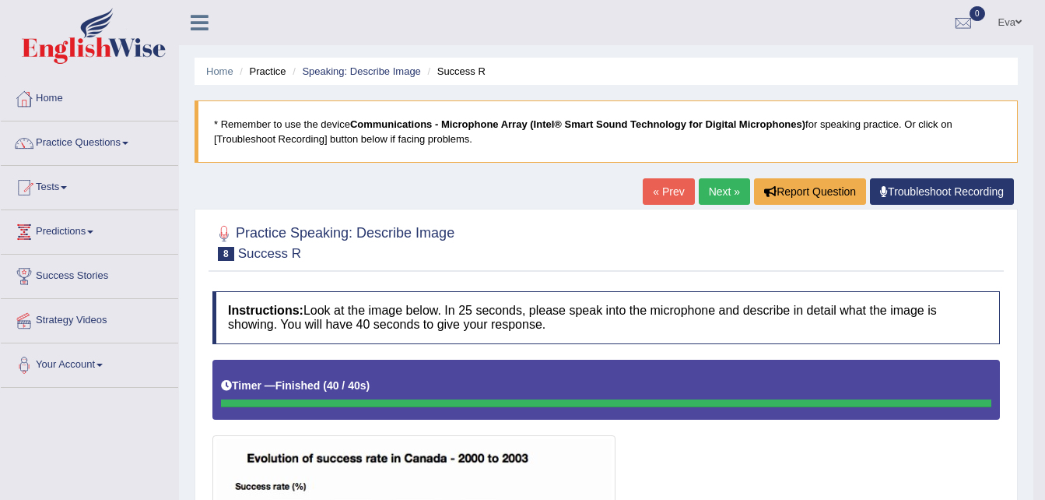
click at [728, 188] on link "Next »" at bounding box center [724, 191] width 51 height 26
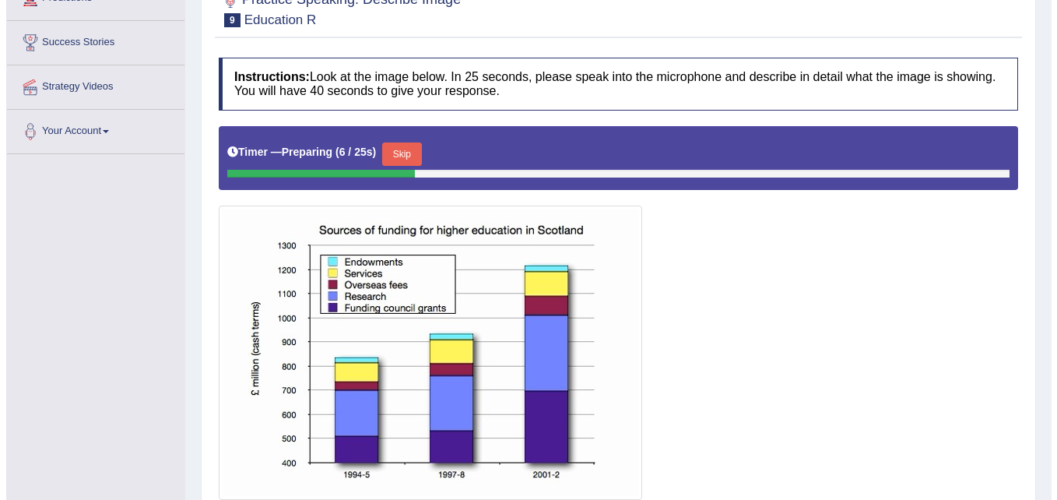
scroll to position [311, 0]
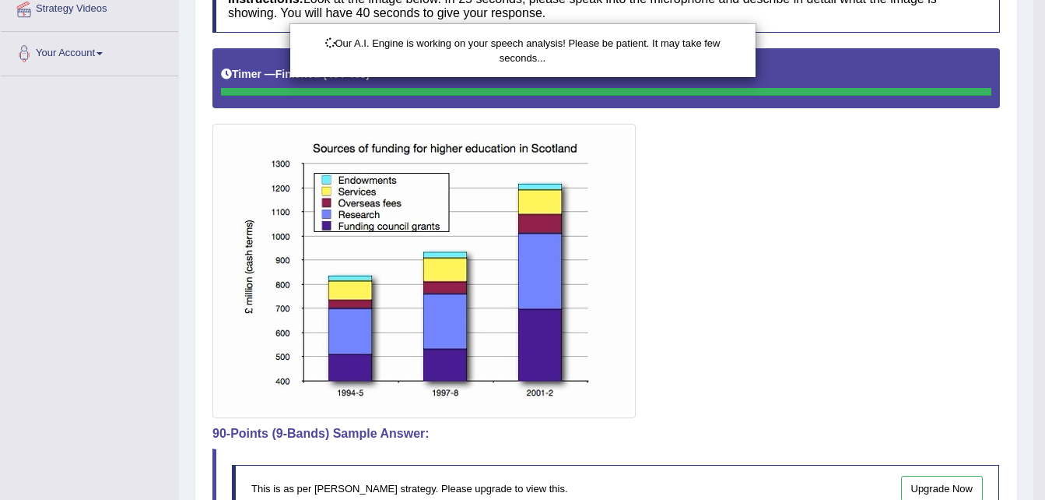
click at [907, 216] on div "Our A.I. Engine is working on your speech analysis! Please be patient. It may t…" at bounding box center [522, 250] width 1045 height 500
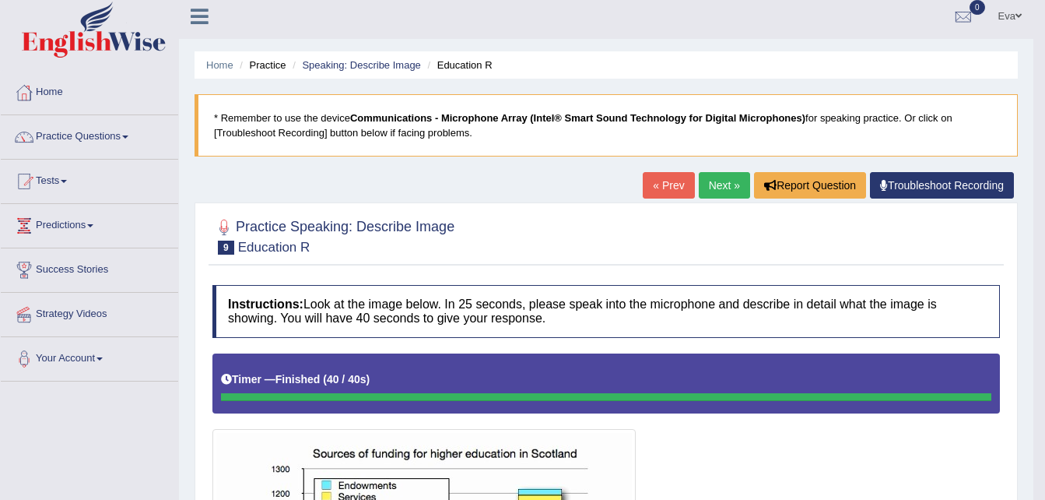
scroll to position [0, 0]
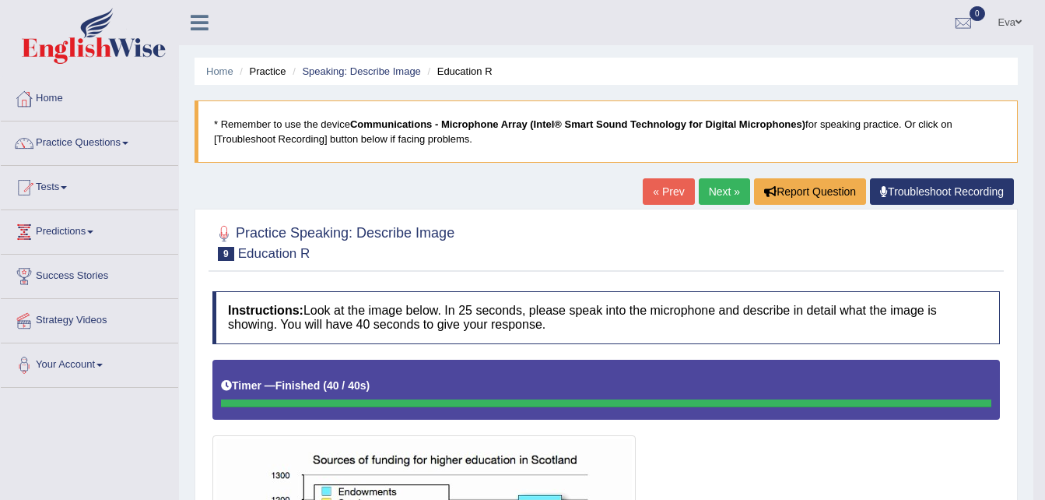
click at [724, 189] on link "Next »" at bounding box center [724, 191] width 51 height 26
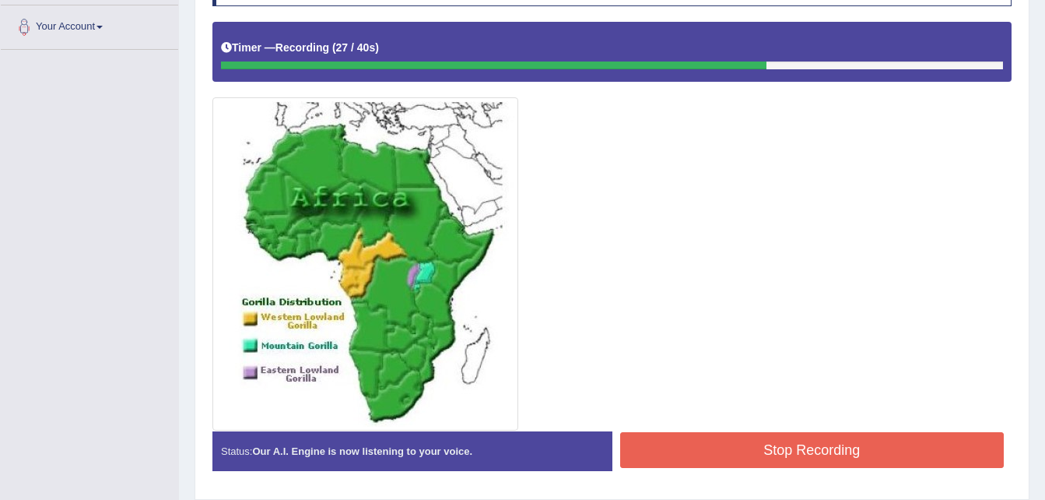
scroll to position [310, 0]
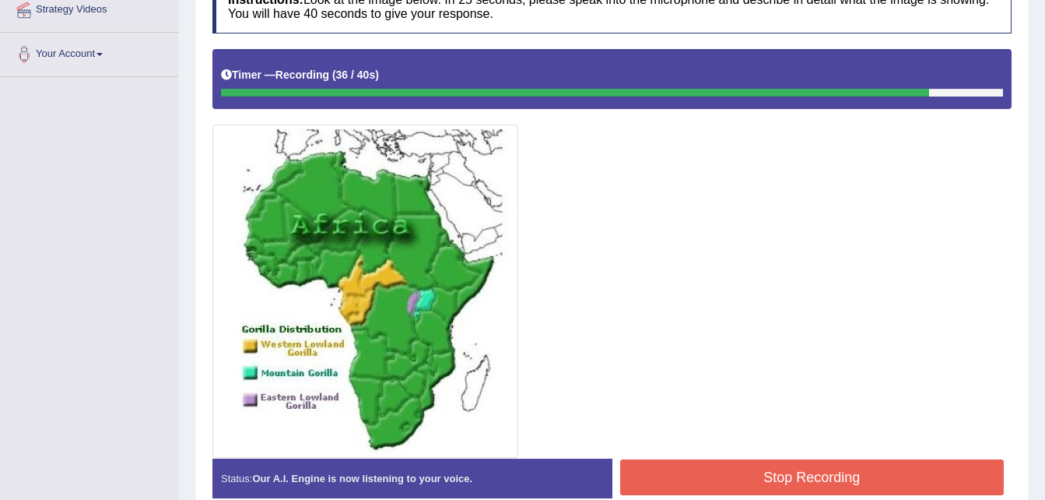
click at [876, 478] on button "Stop Recording" at bounding box center [812, 477] width 384 height 36
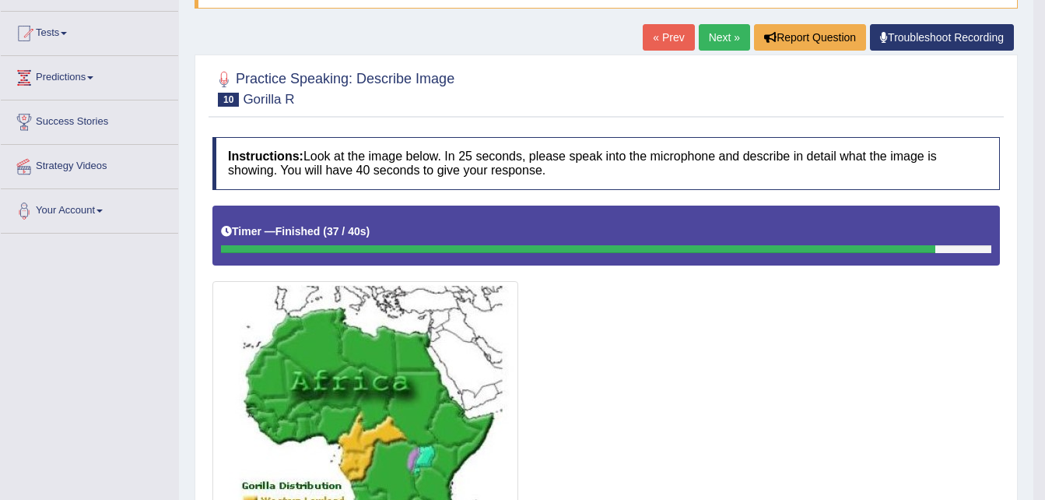
scroll to position [156, 0]
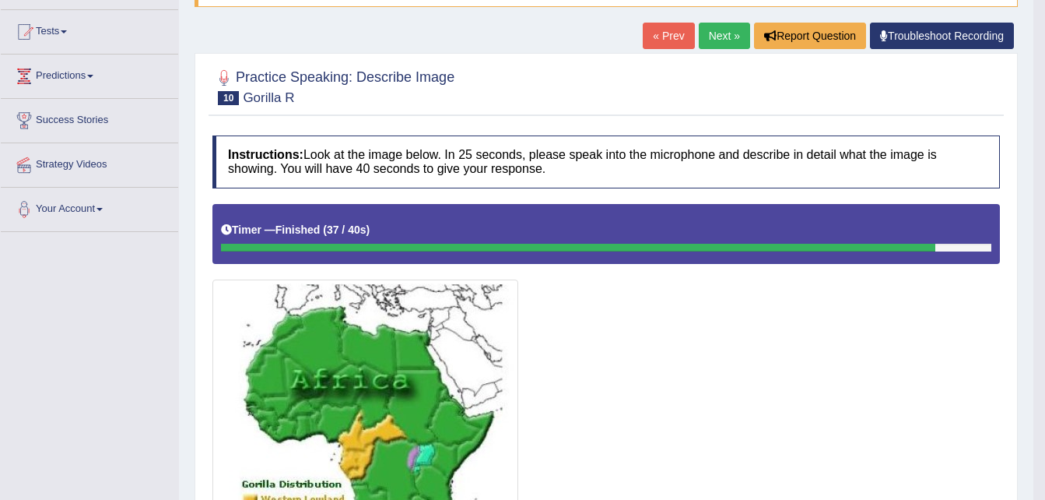
click at [724, 26] on link "Next »" at bounding box center [724, 36] width 51 height 26
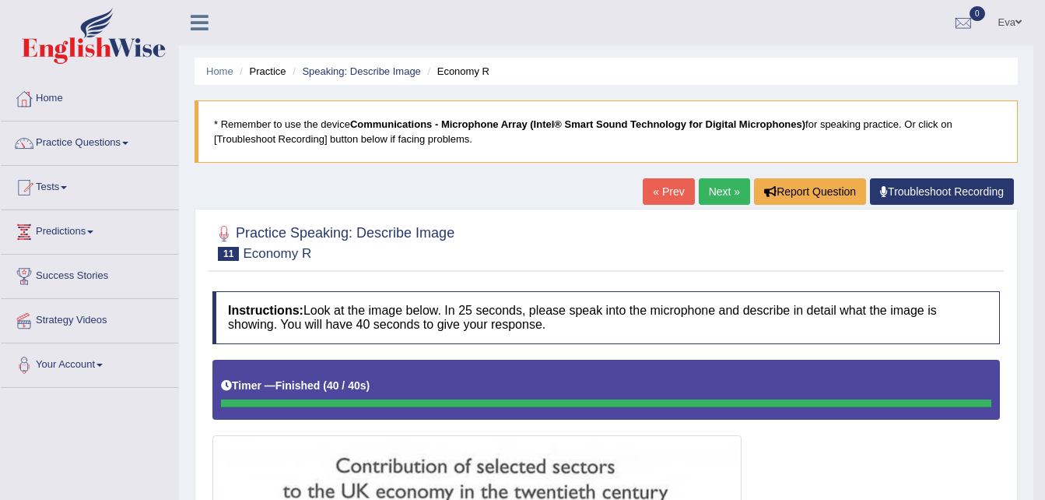
click at [724, 184] on link "Next »" at bounding box center [724, 191] width 51 height 26
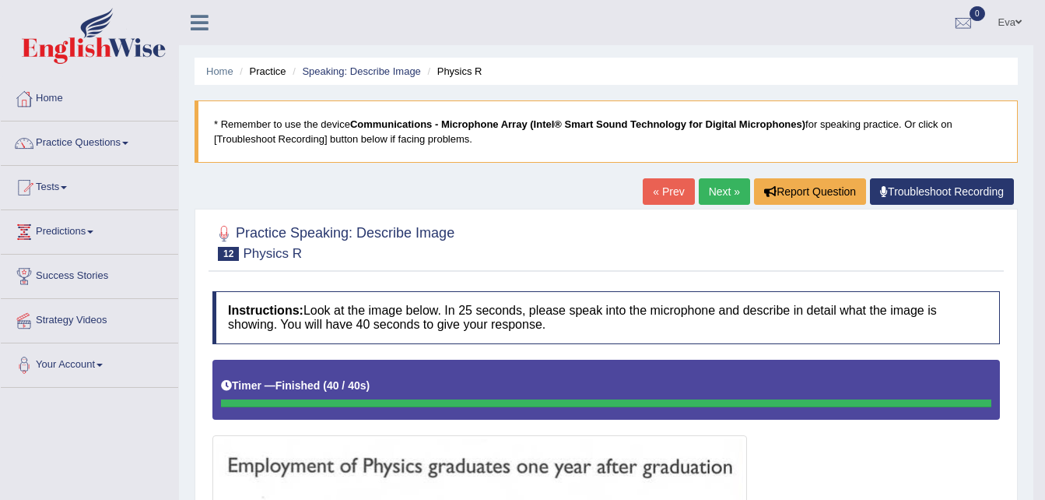
click at [717, 193] on link "Next »" at bounding box center [724, 191] width 51 height 26
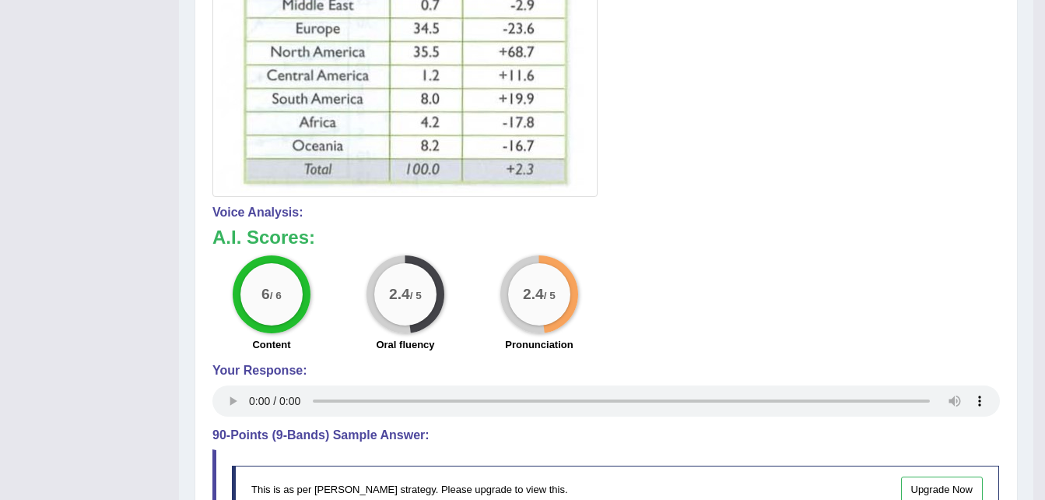
scroll to position [556, 0]
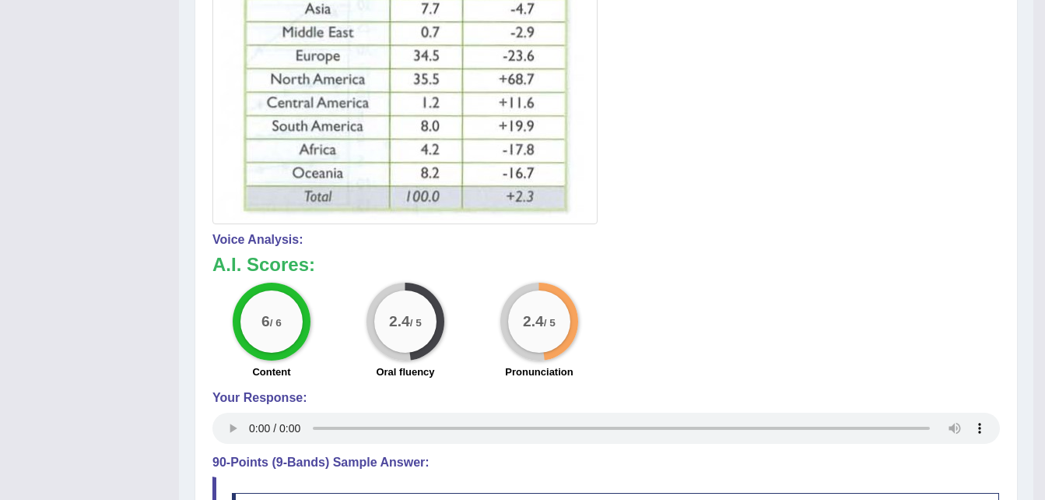
click at [895, 340] on div "6 / 6 Content 2.4 / 5 Oral fluency 2.4 / 5 Pronunciation" at bounding box center [606, 332] width 803 height 100
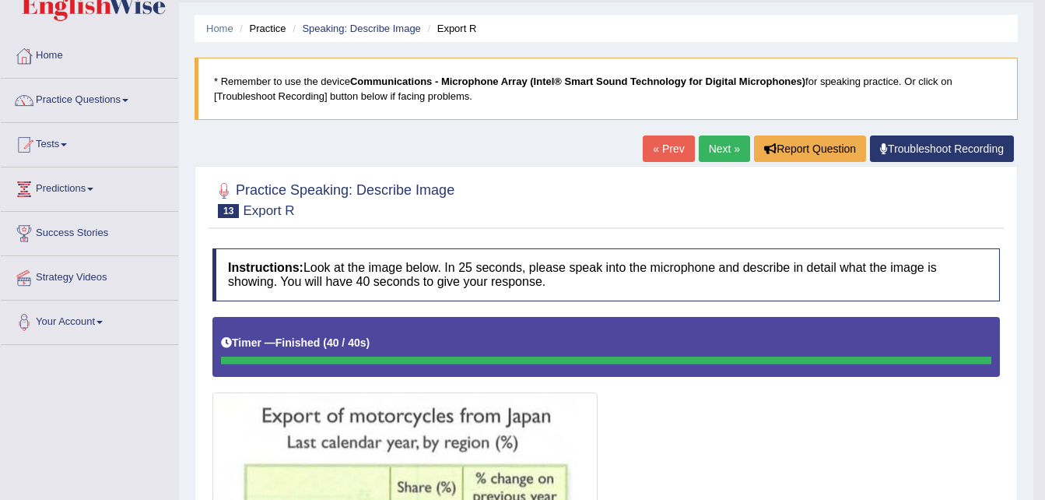
scroll to position [0, 0]
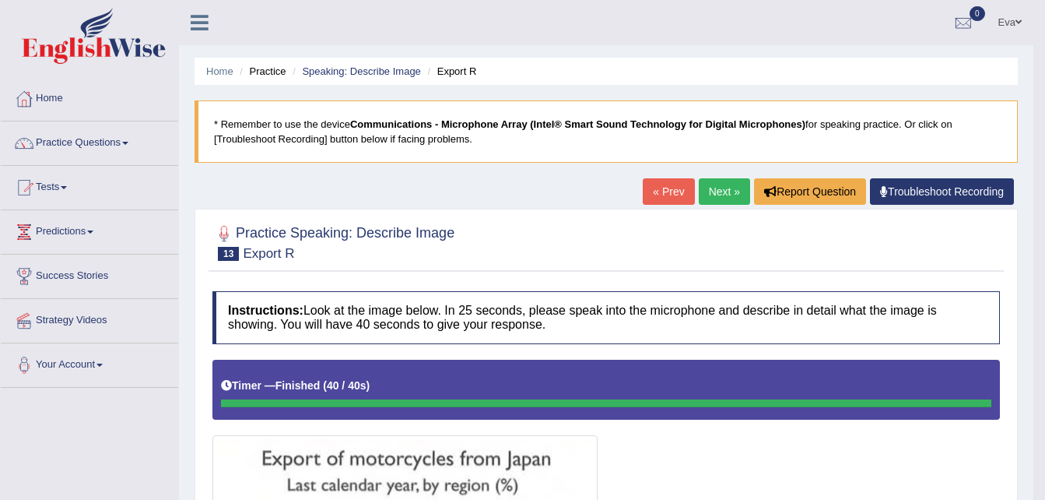
click at [727, 188] on link "Next »" at bounding box center [724, 191] width 51 height 26
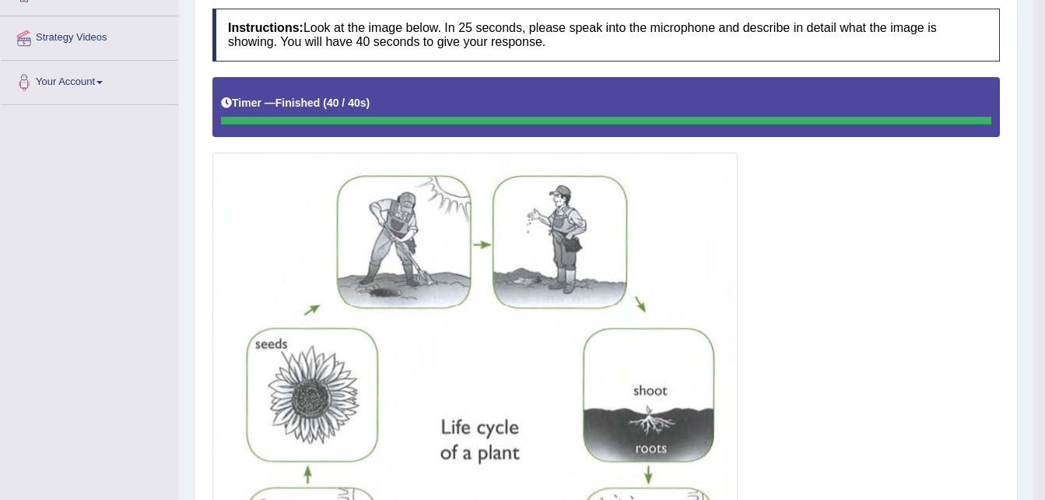
scroll to position [36, 0]
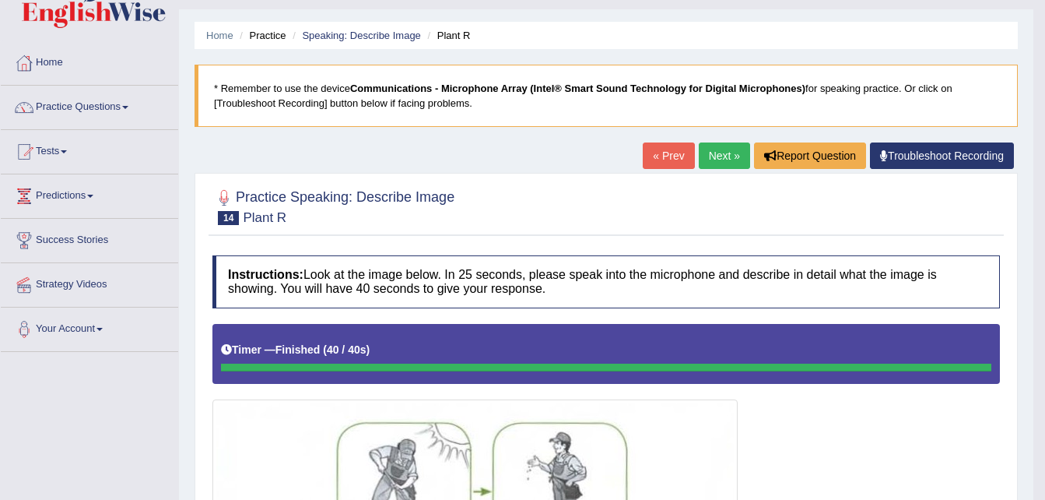
click at [731, 160] on link "Next »" at bounding box center [724, 155] width 51 height 26
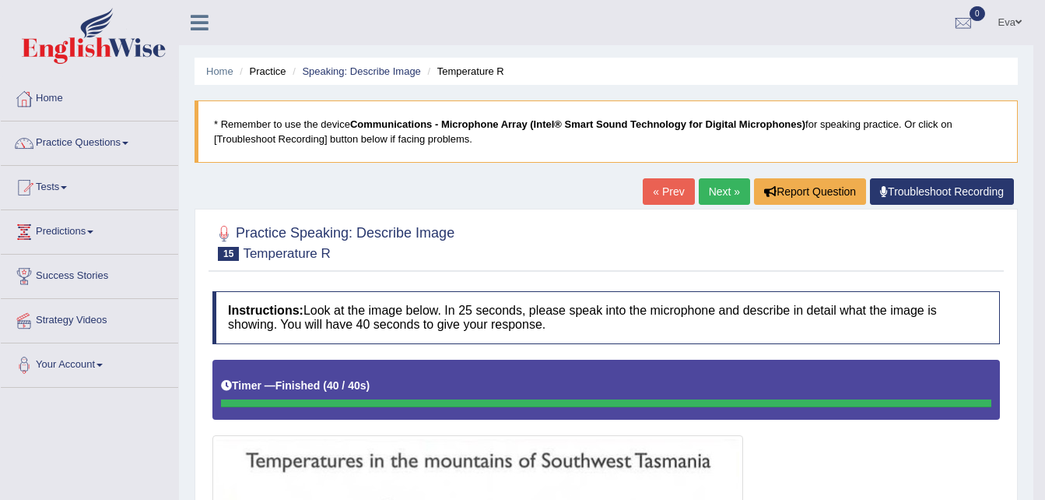
click at [710, 192] on link "Next »" at bounding box center [724, 191] width 51 height 26
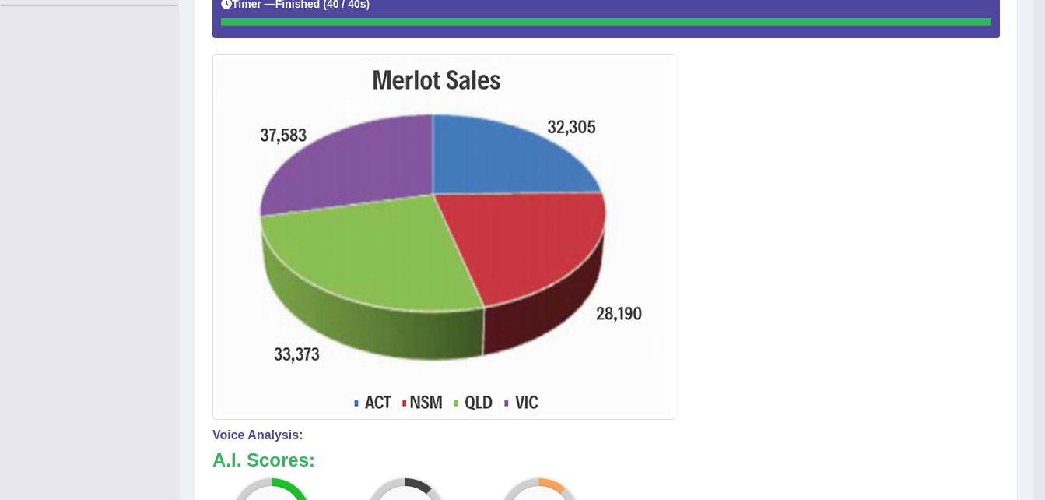
scroll to position [156, 0]
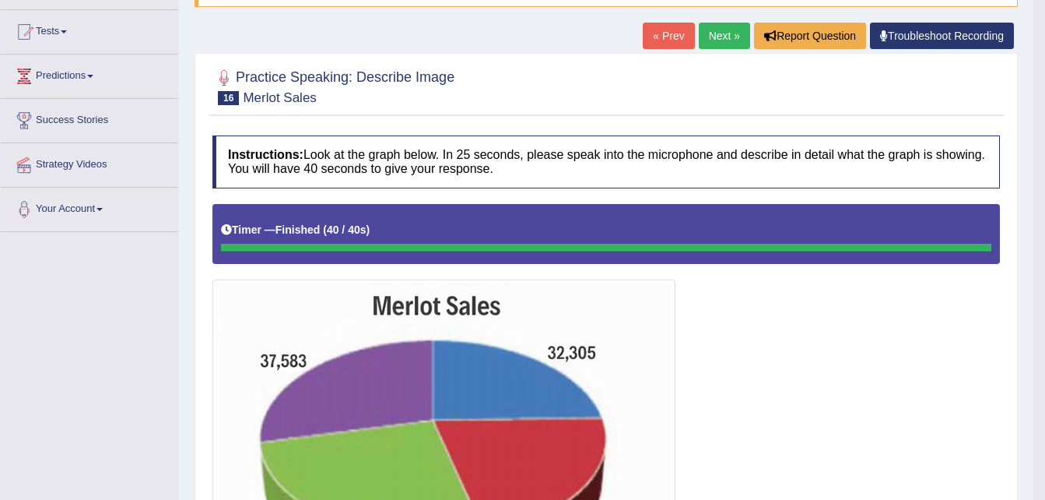
click at [719, 29] on link "Next »" at bounding box center [724, 36] width 51 height 26
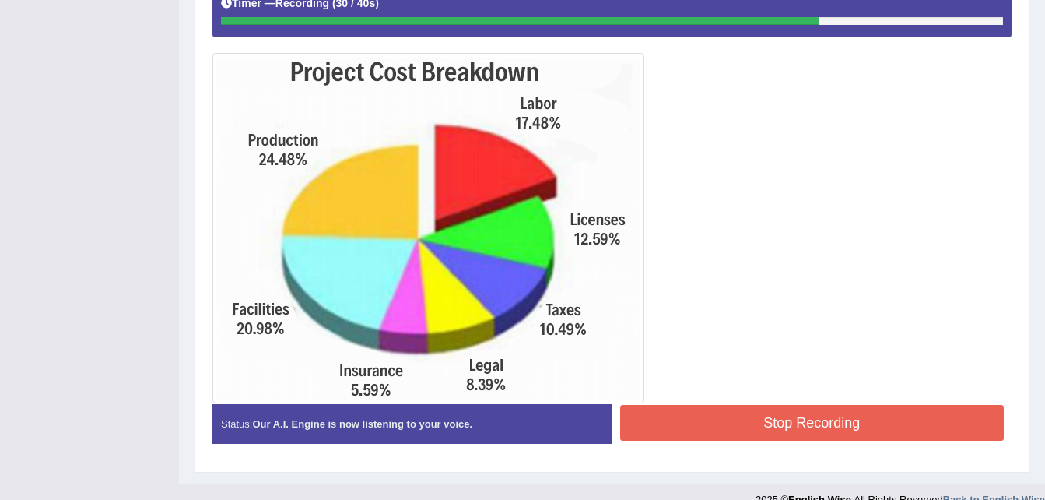
scroll to position [405, 0]
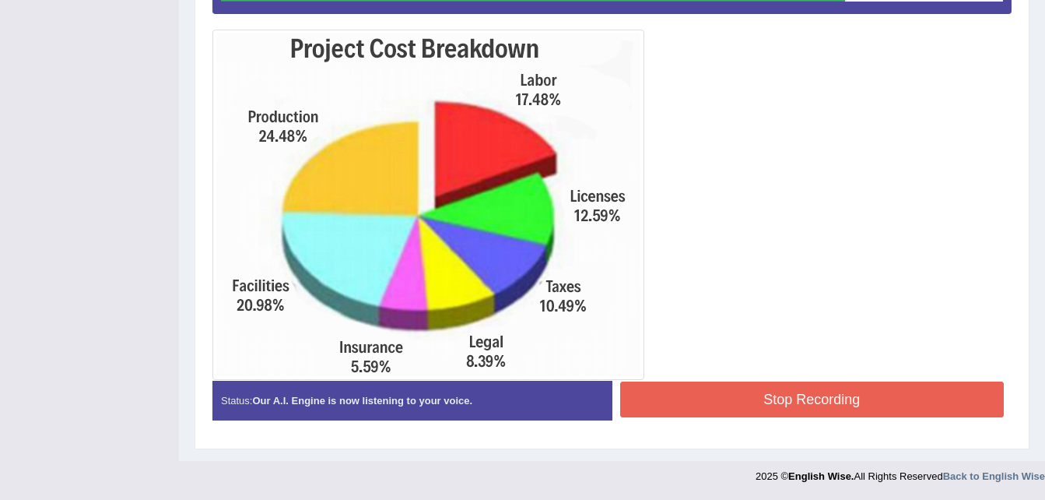
click at [848, 400] on button "Stop Recording" at bounding box center [812, 399] width 384 height 36
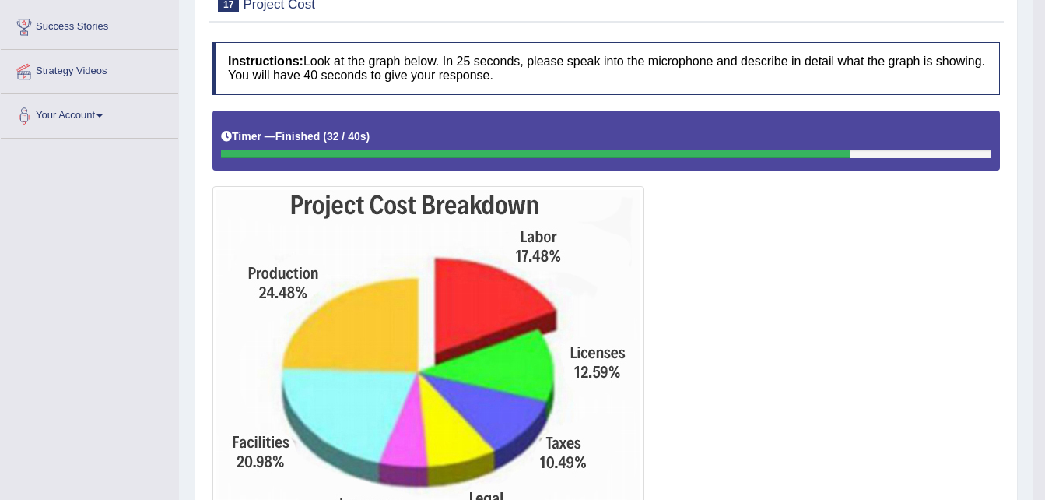
scroll to position [0, 0]
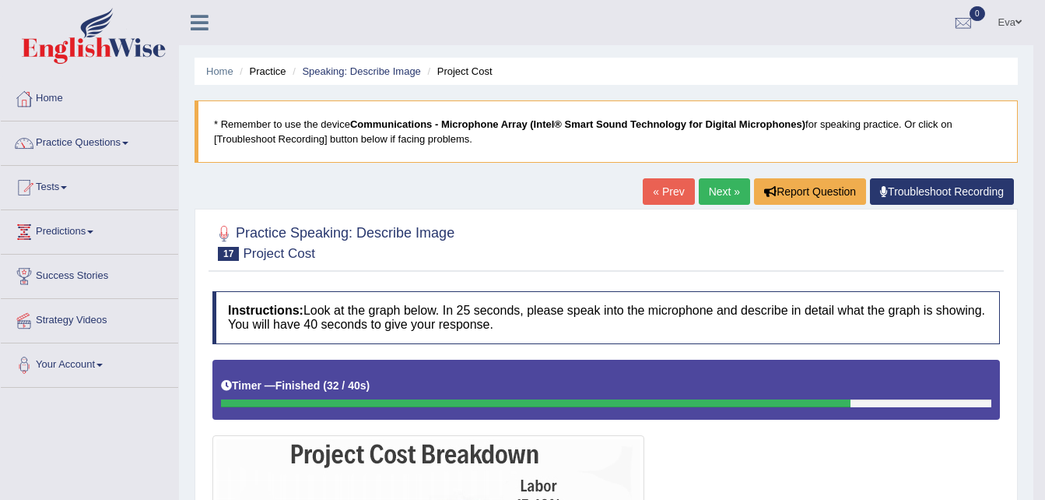
click at [711, 188] on link "Next »" at bounding box center [724, 191] width 51 height 26
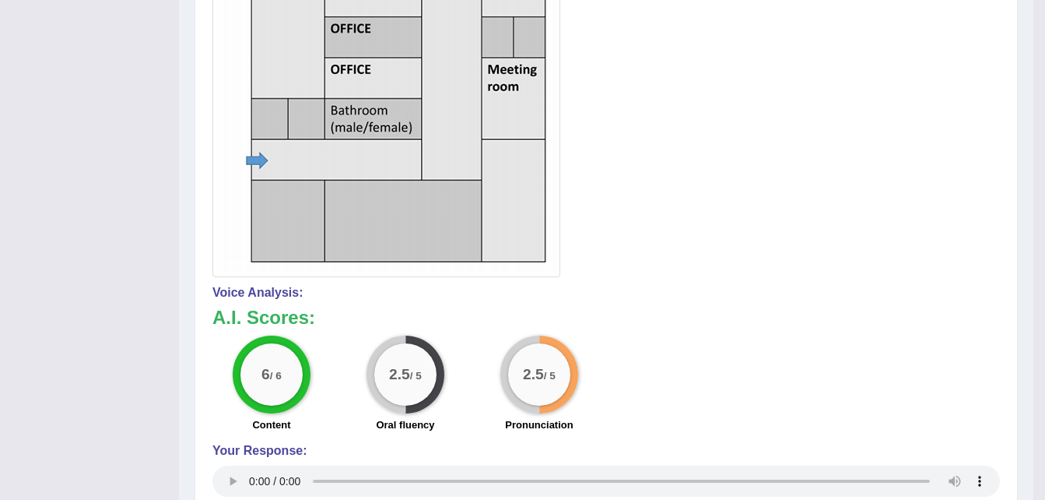
scroll to position [156, 0]
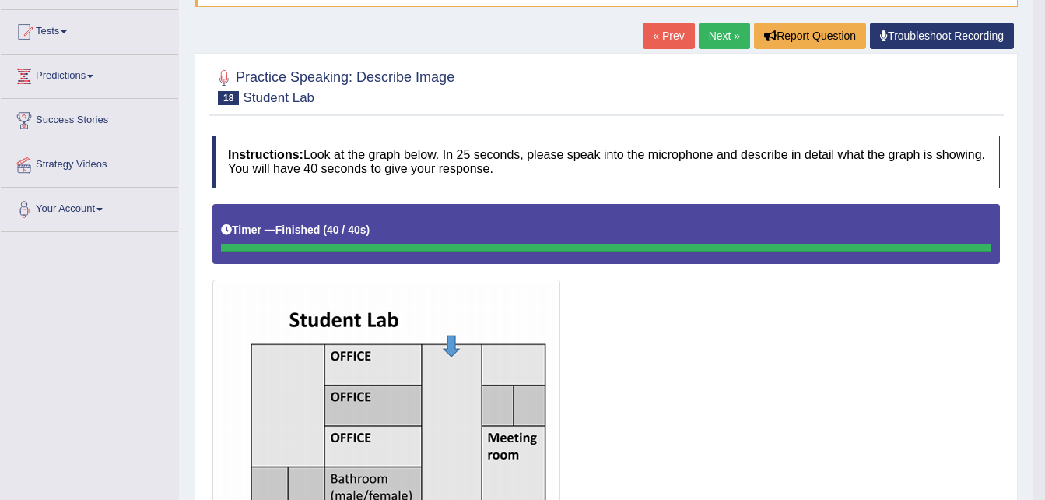
click at [709, 30] on link "Next »" at bounding box center [724, 36] width 51 height 26
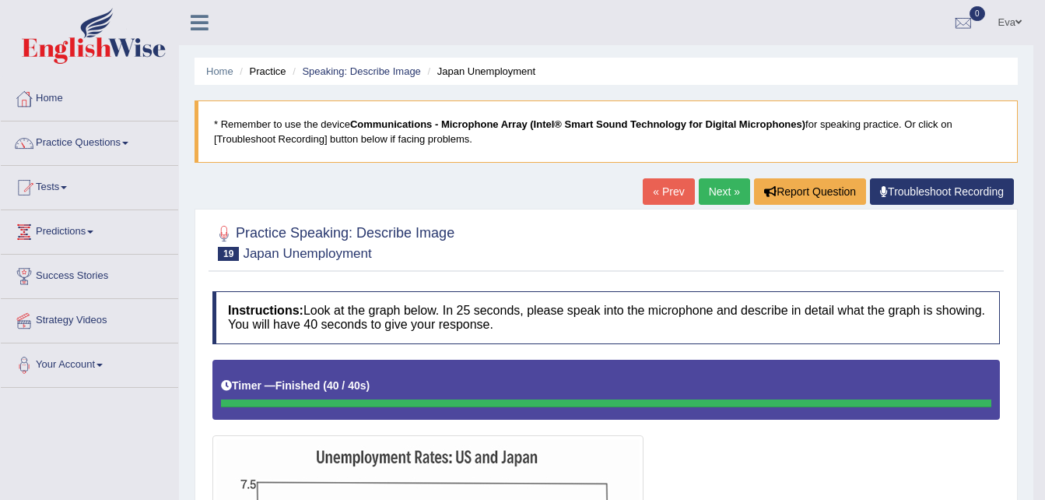
click at [716, 187] on link "Next »" at bounding box center [724, 191] width 51 height 26
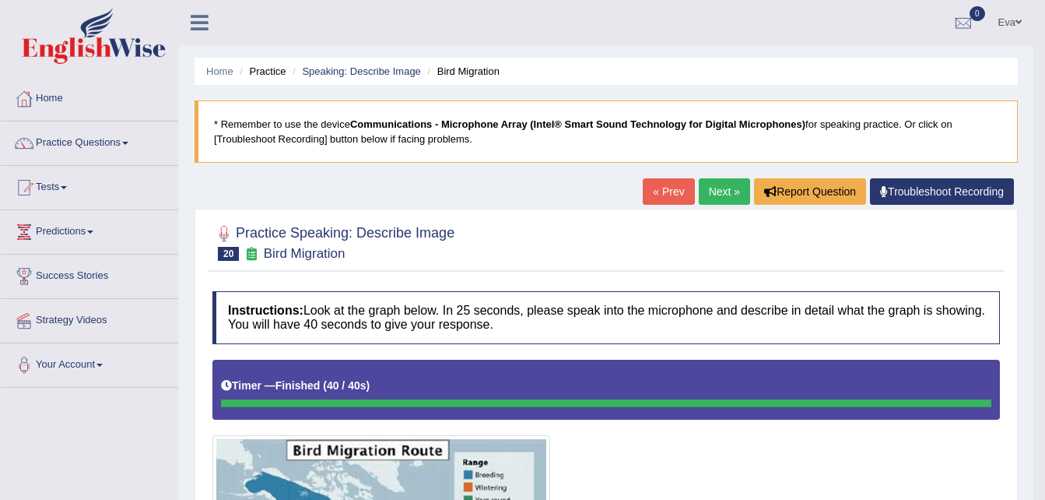
click at [735, 190] on link "Next »" at bounding box center [724, 191] width 51 height 26
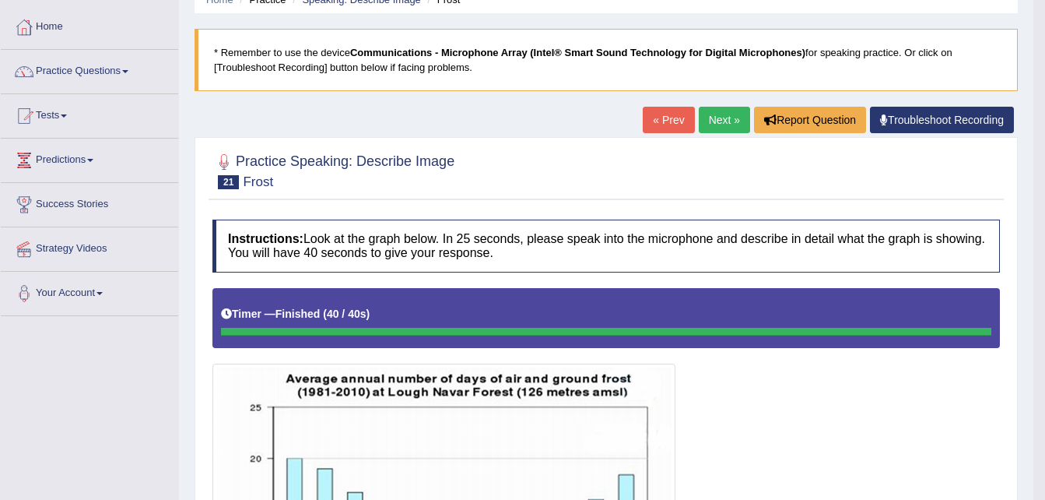
scroll to position [66, 0]
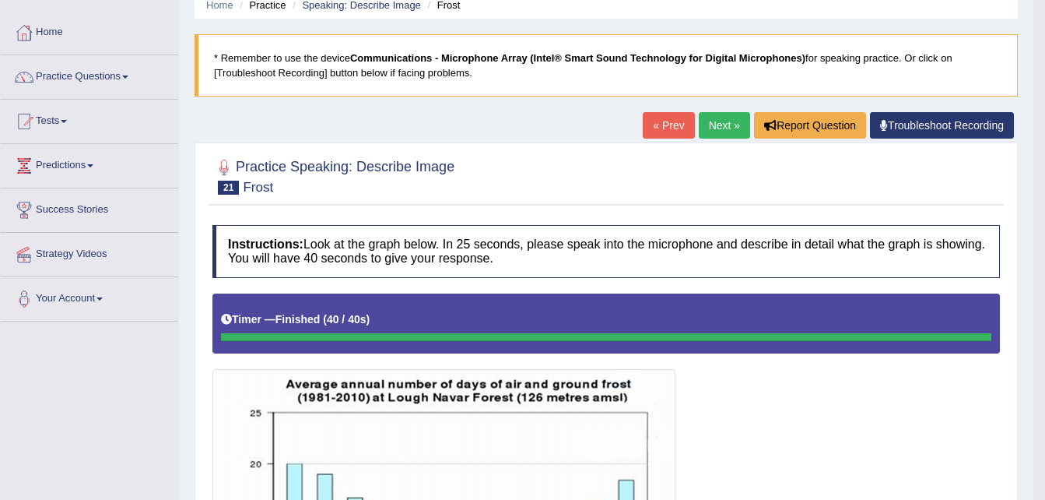
click at [724, 122] on link "Next »" at bounding box center [724, 125] width 51 height 26
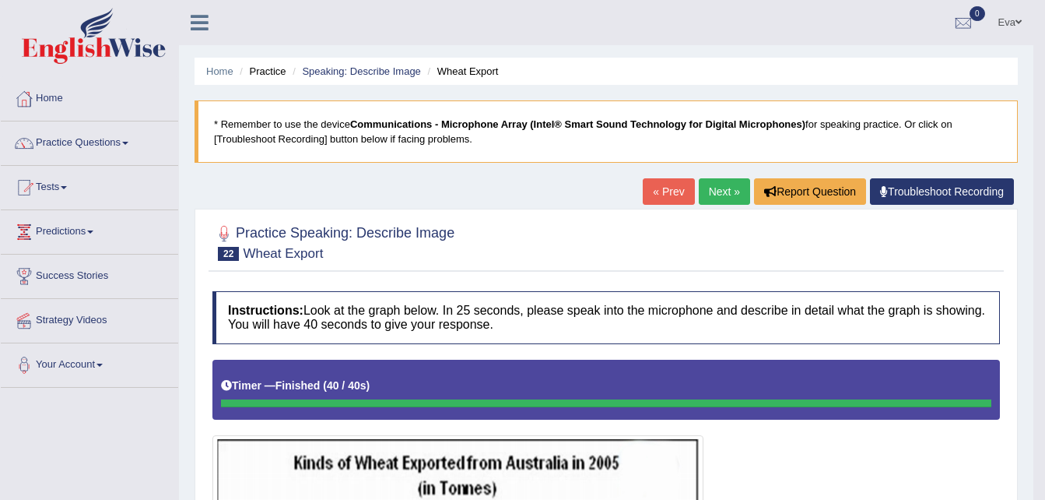
click at [728, 198] on link "Next »" at bounding box center [724, 191] width 51 height 26
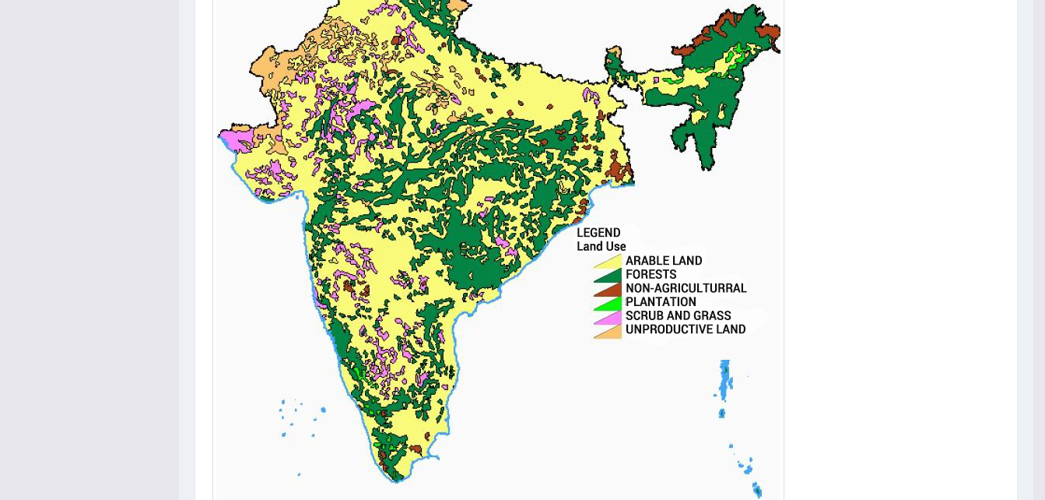
scroll to position [587, 0]
